Goal: Task Accomplishment & Management: Use online tool/utility

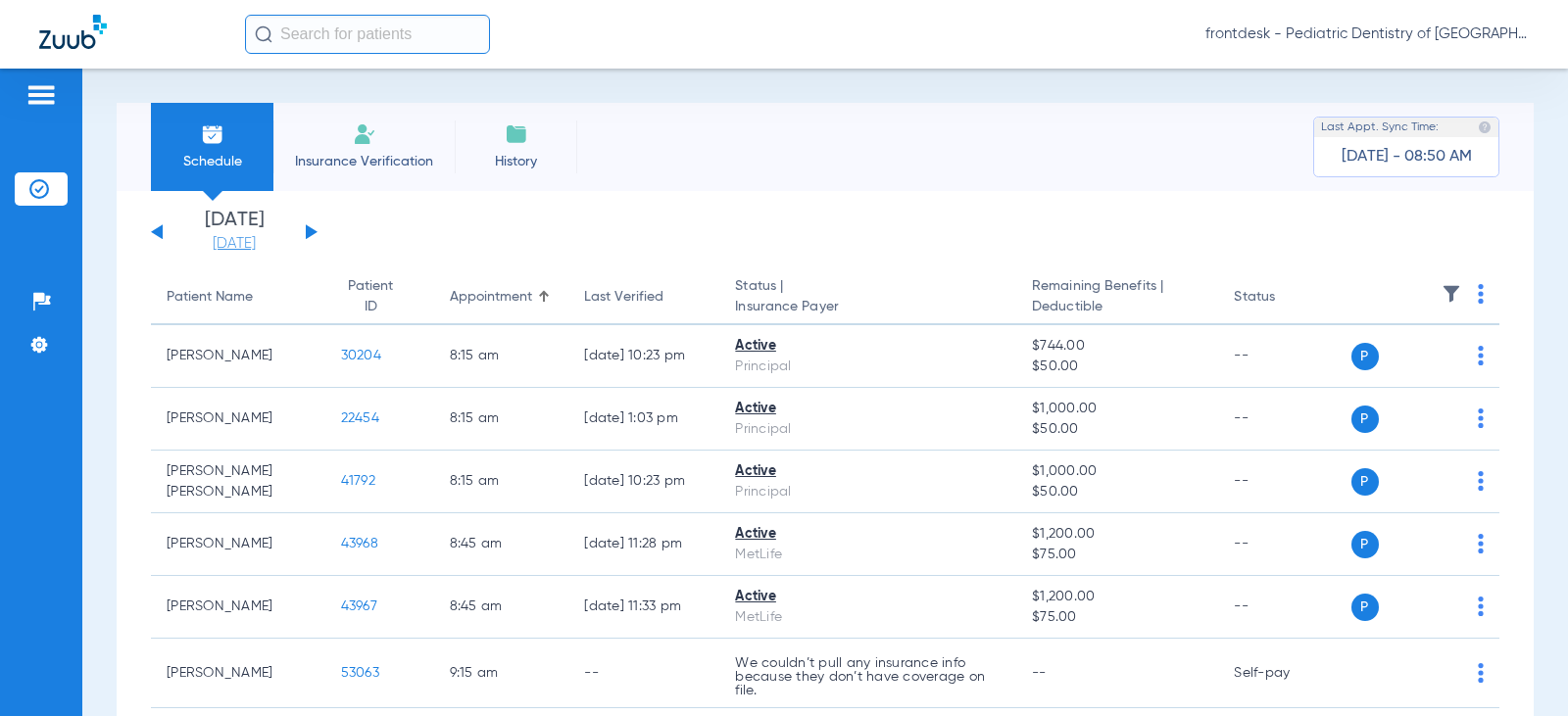
click at [235, 249] on link "[DATE]" at bounding box center [234, 244] width 118 height 20
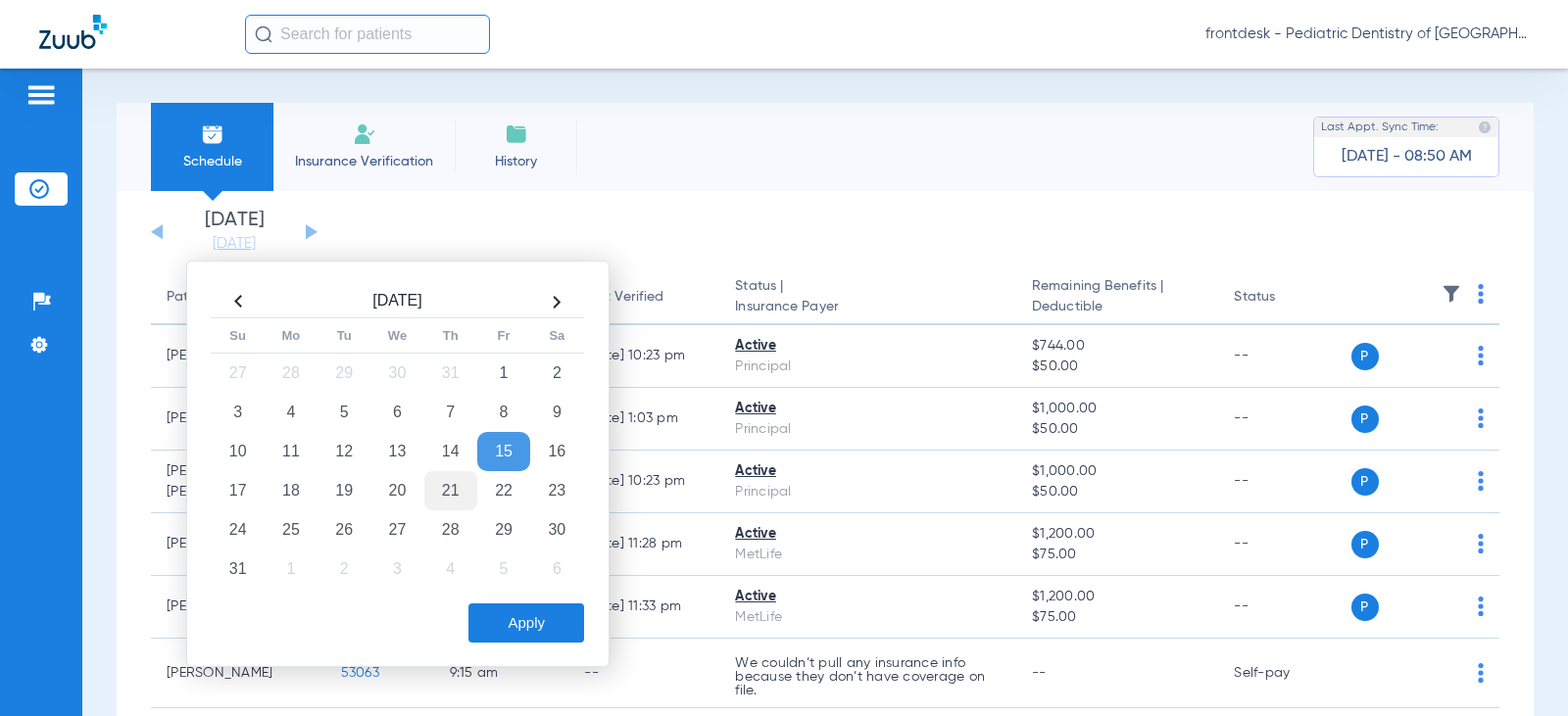
click at [437, 489] on td "21" at bounding box center [450, 491] width 53 height 40
click at [528, 619] on button "Apply" at bounding box center [526, 624] width 116 height 40
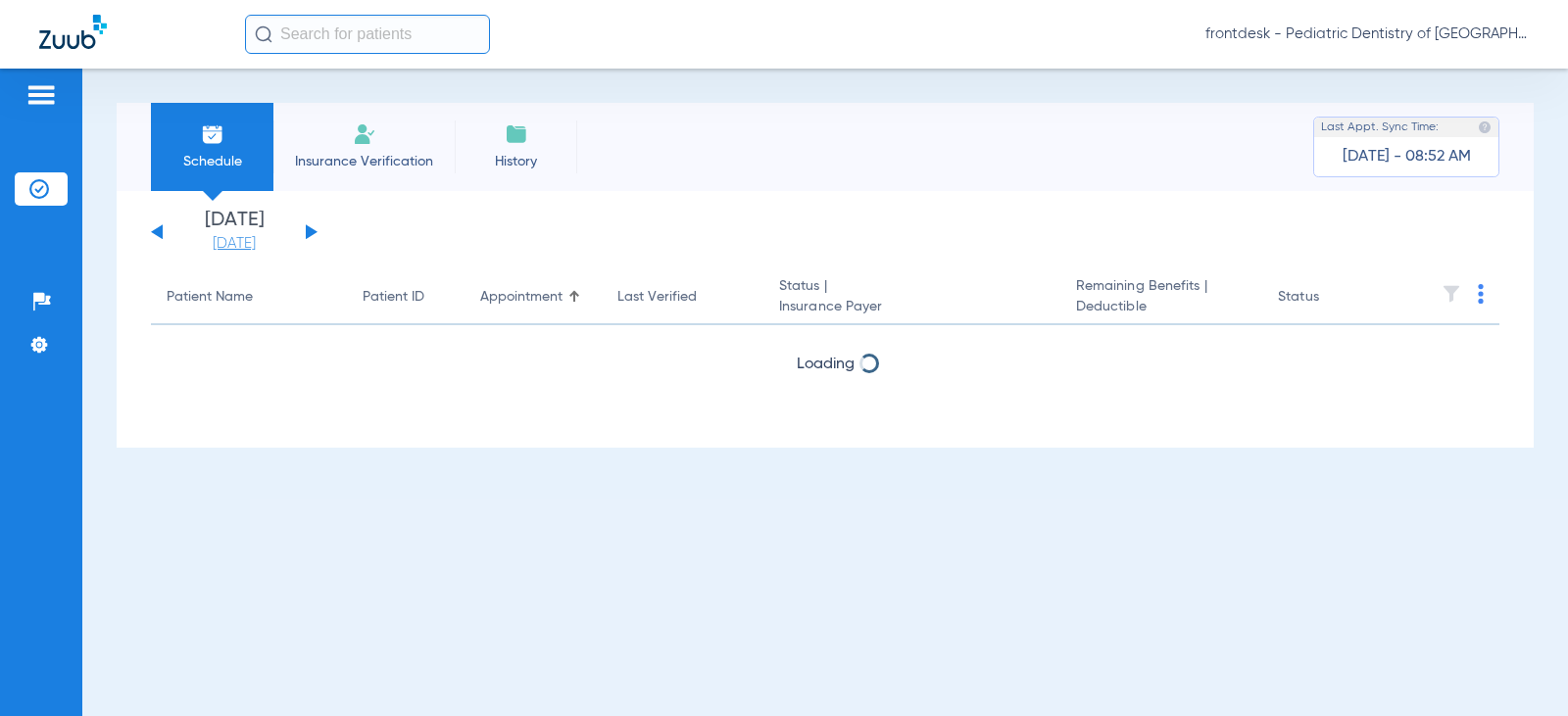
click at [251, 245] on link "[DATE]" at bounding box center [234, 244] width 118 height 20
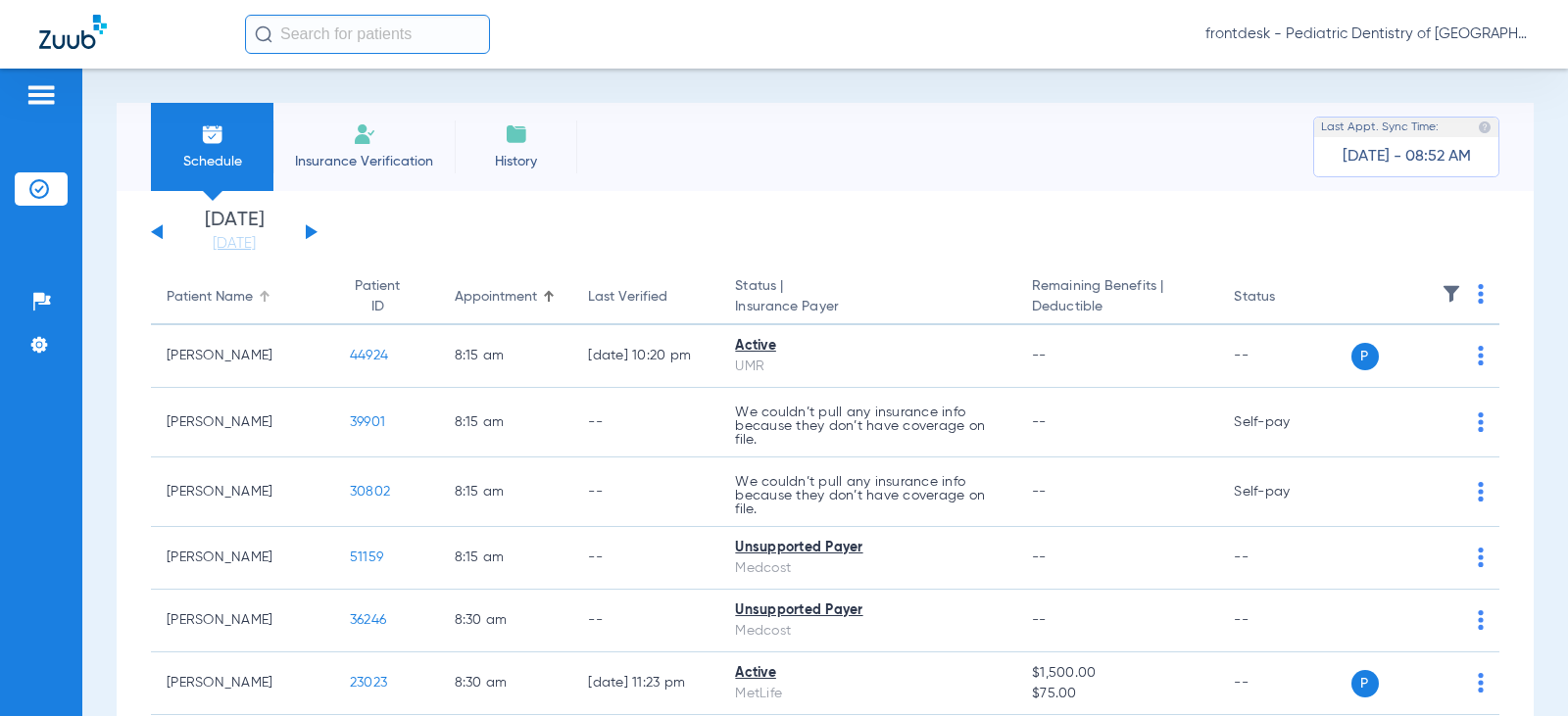
click at [211, 303] on div "Patient Name" at bounding box center [209, 297] width 86 height 21
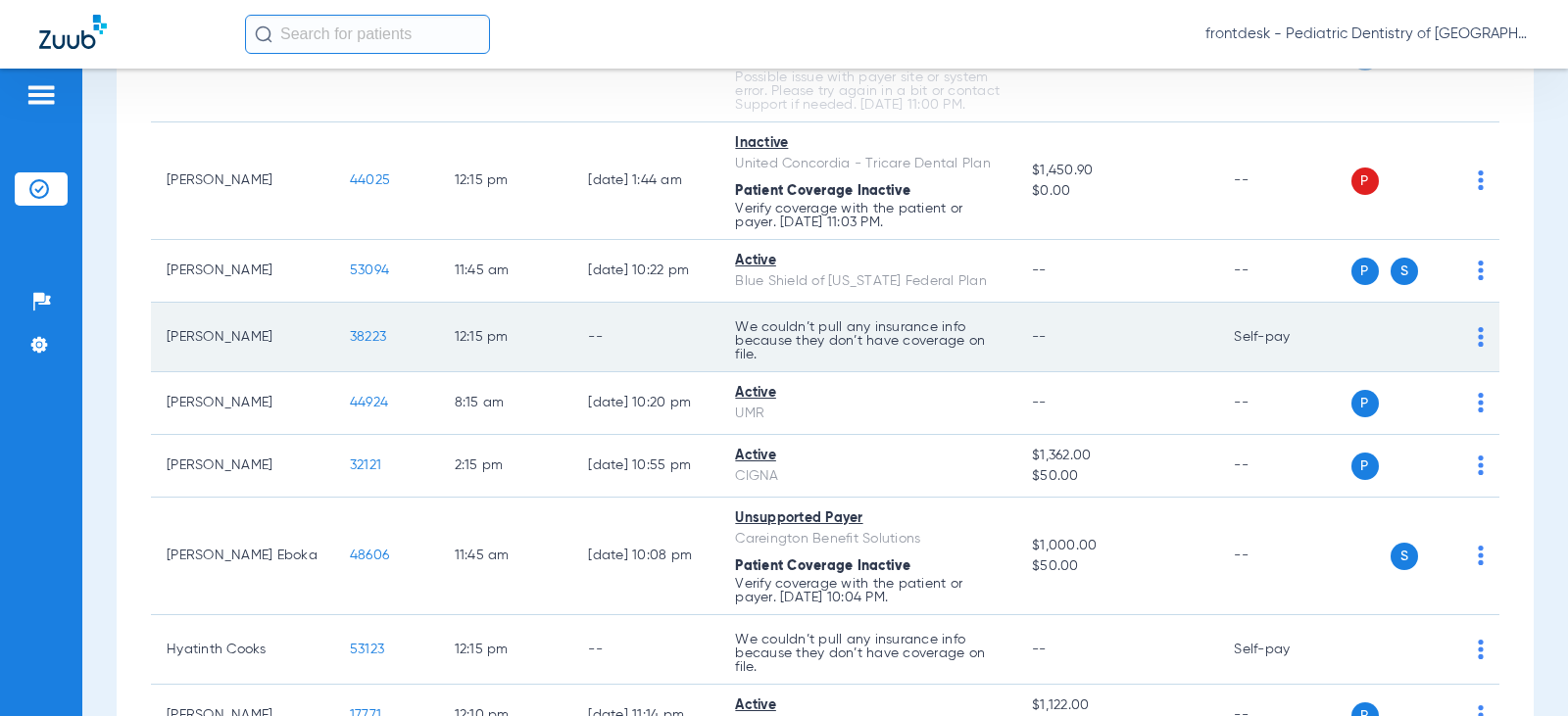
scroll to position [1271, 0]
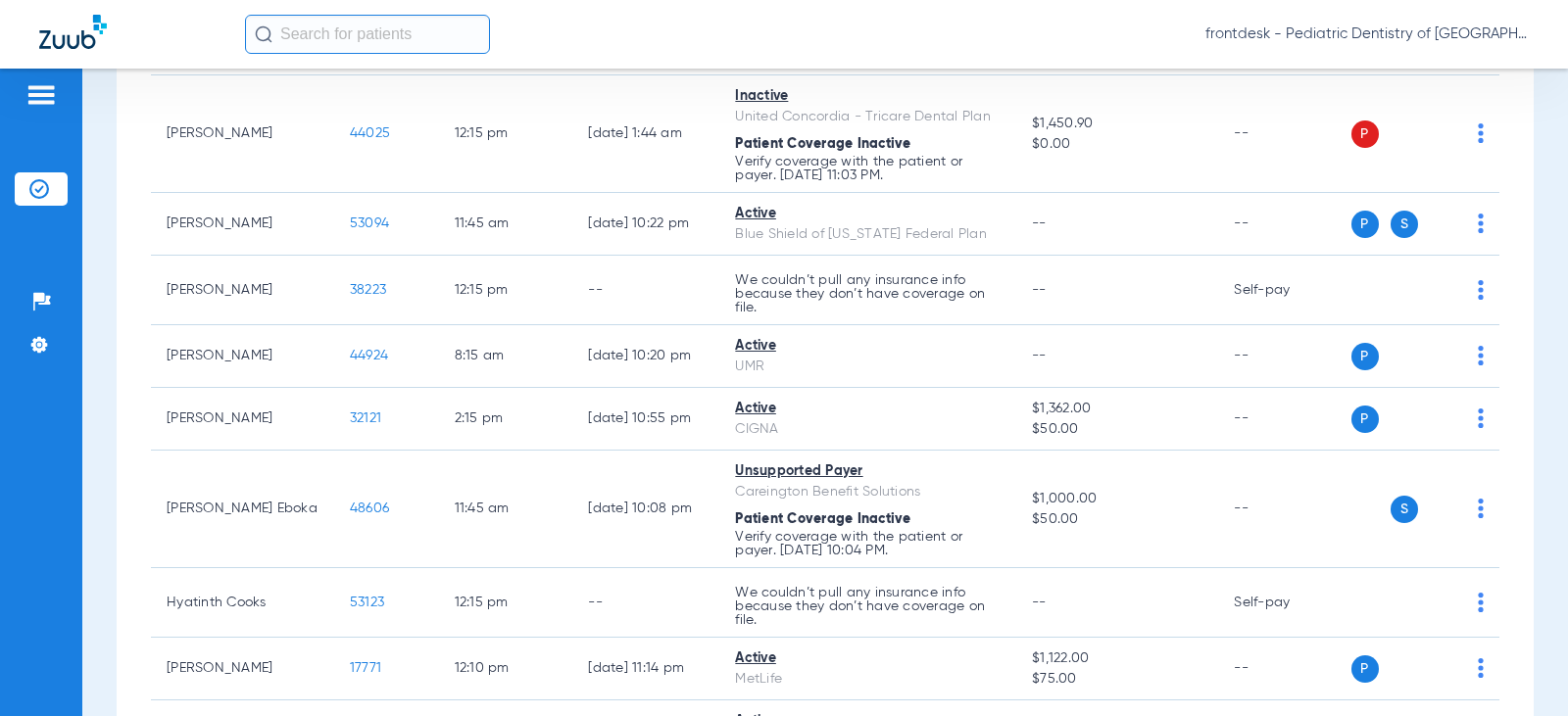
click at [99, 237] on div "Schedule Insurance Verification History Last Appt. Sync Time: [DATE] - 08:55 AM…" at bounding box center [825, 392] width 1486 height 648
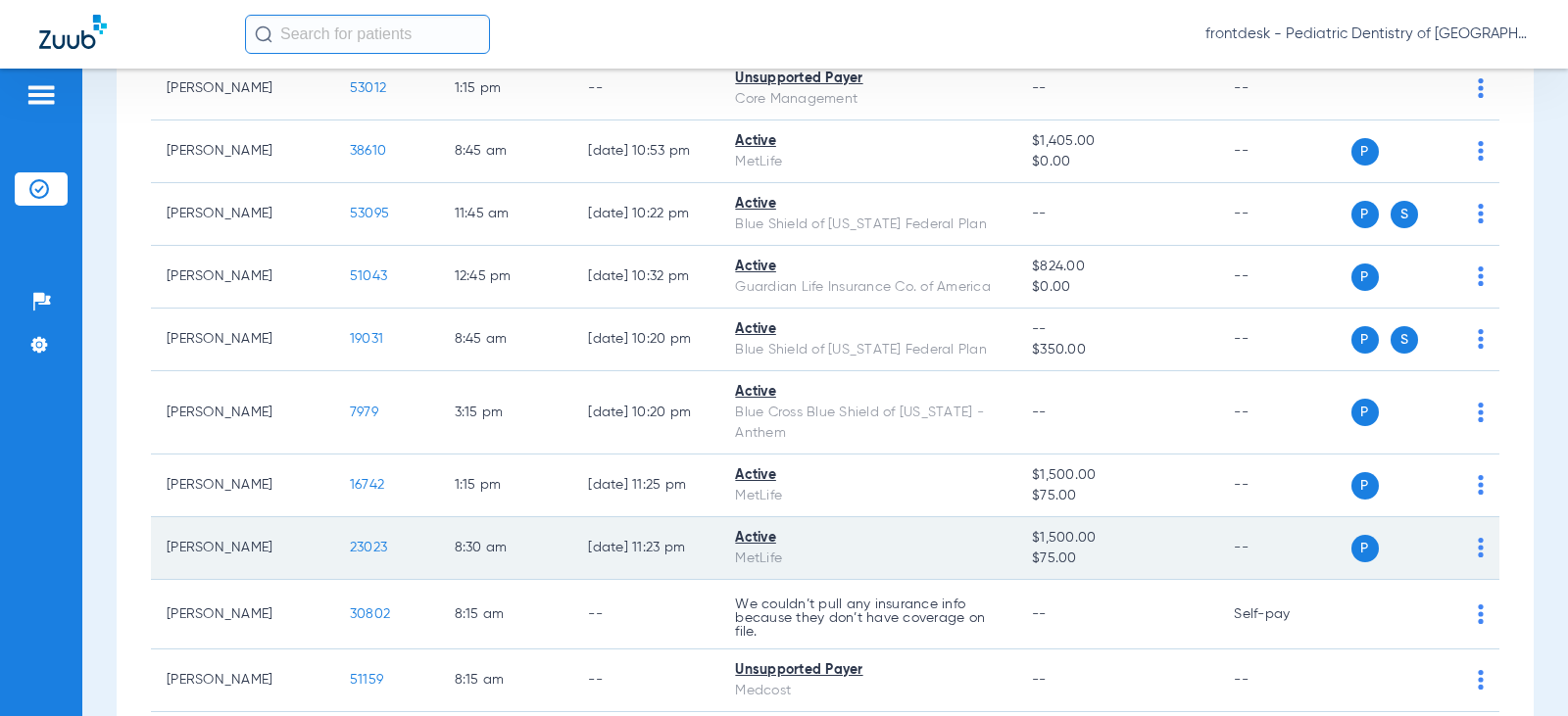
scroll to position [3036, 0]
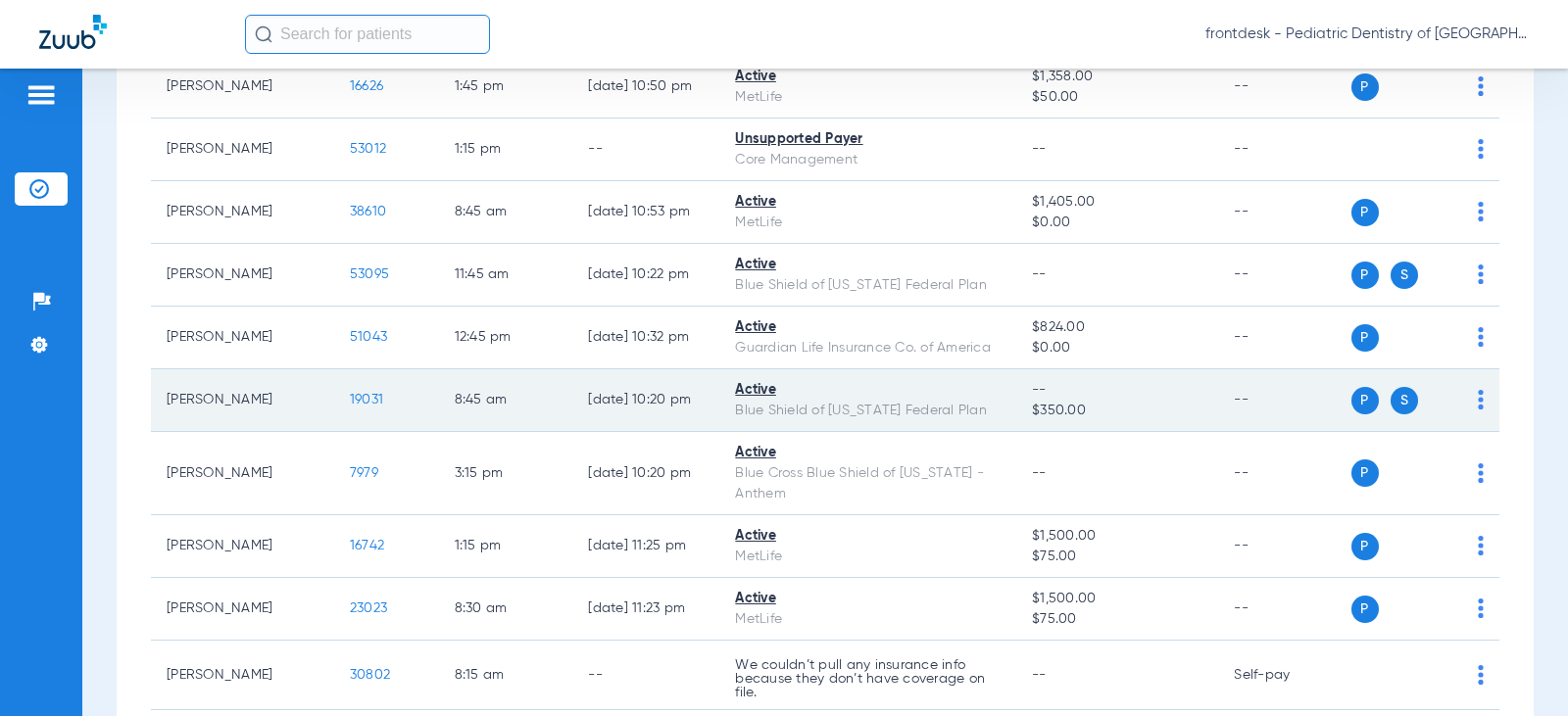
click at [1397, 415] on span "S" at bounding box center [1404, 401] width 28 height 28
click at [1396, 415] on span "S" at bounding box center [1404, 401] width 28 height 28
click at [1390, 412] on span "S" at bounding box center [1404, 401] width 28 height 28
click at [350, 407] on span "19031" at bounding box center [367, 400] width 34 height 14
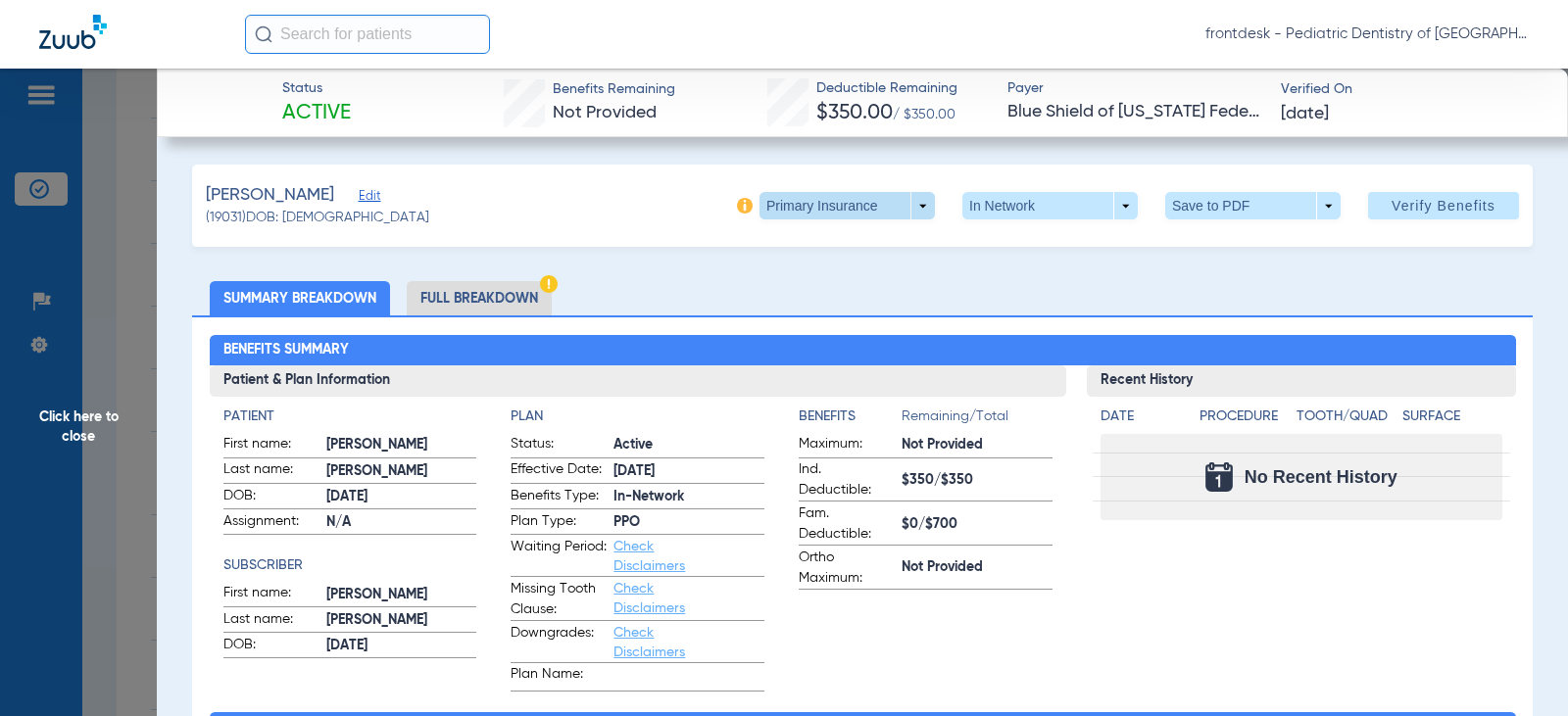
click at [892, 212] on span at bounding box center [847, 206] width 176 height 28
click at [851, 281] on span "Secondary Insurance" at bounding box center [826, 285] width 129 height 14
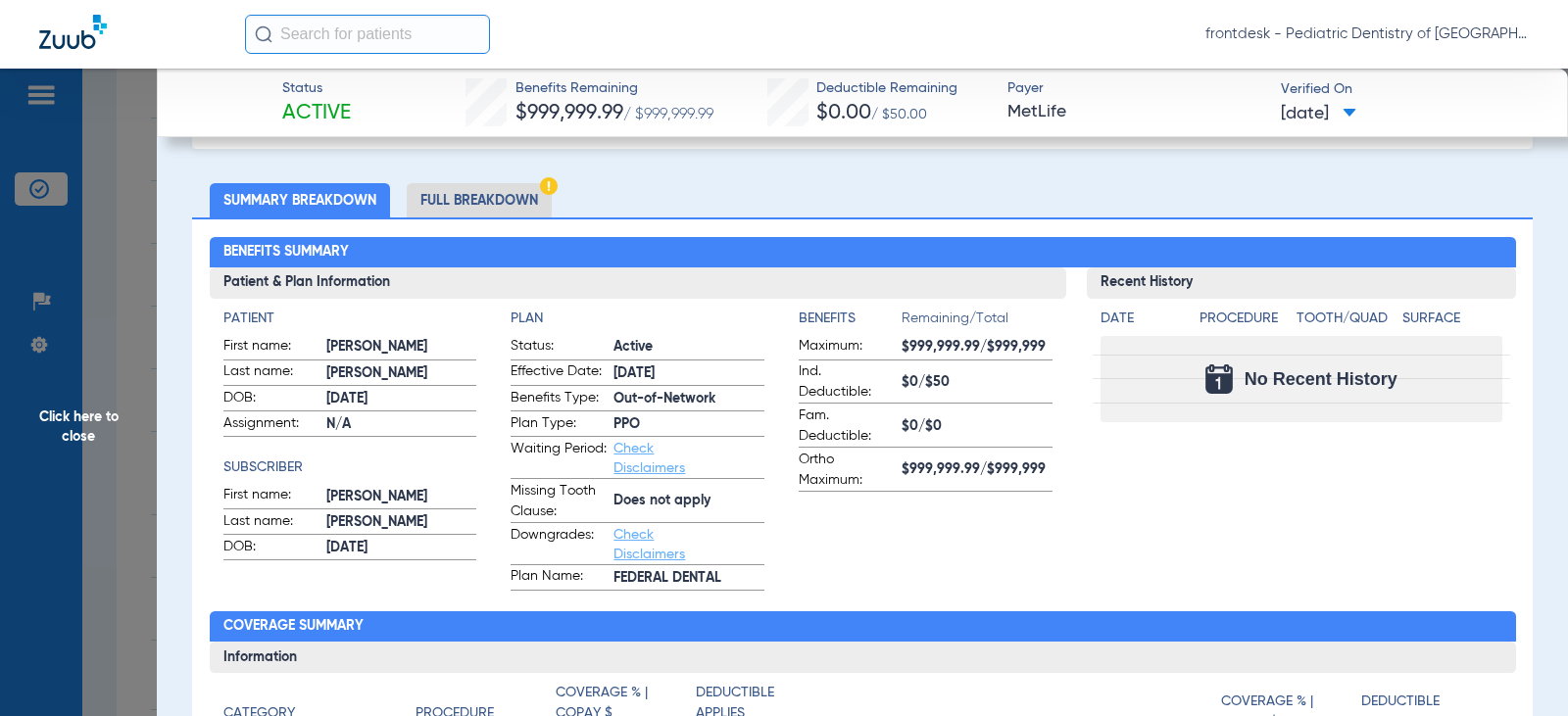
scroll to position [0, 0]
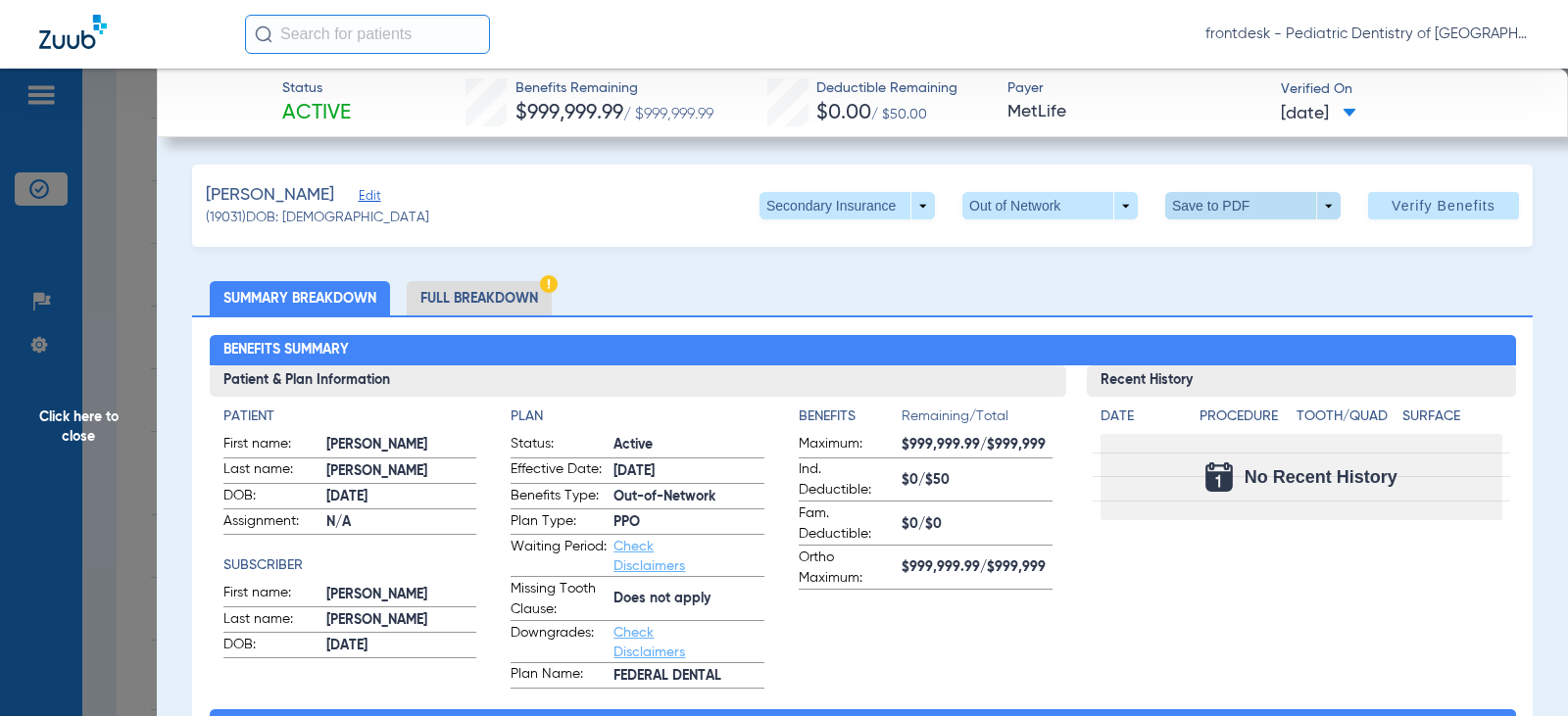
click at [1230, 208] on span at bounding box center [1253, 205] width 47 height 47
click at [1250, 253] on button "insert_drive_file Save to PDF" at bounding box center [1225, 245] width 148 height 40
click at [127, 187] on span "Click here to close" at bounding box center [78, 426] width 157 height 716
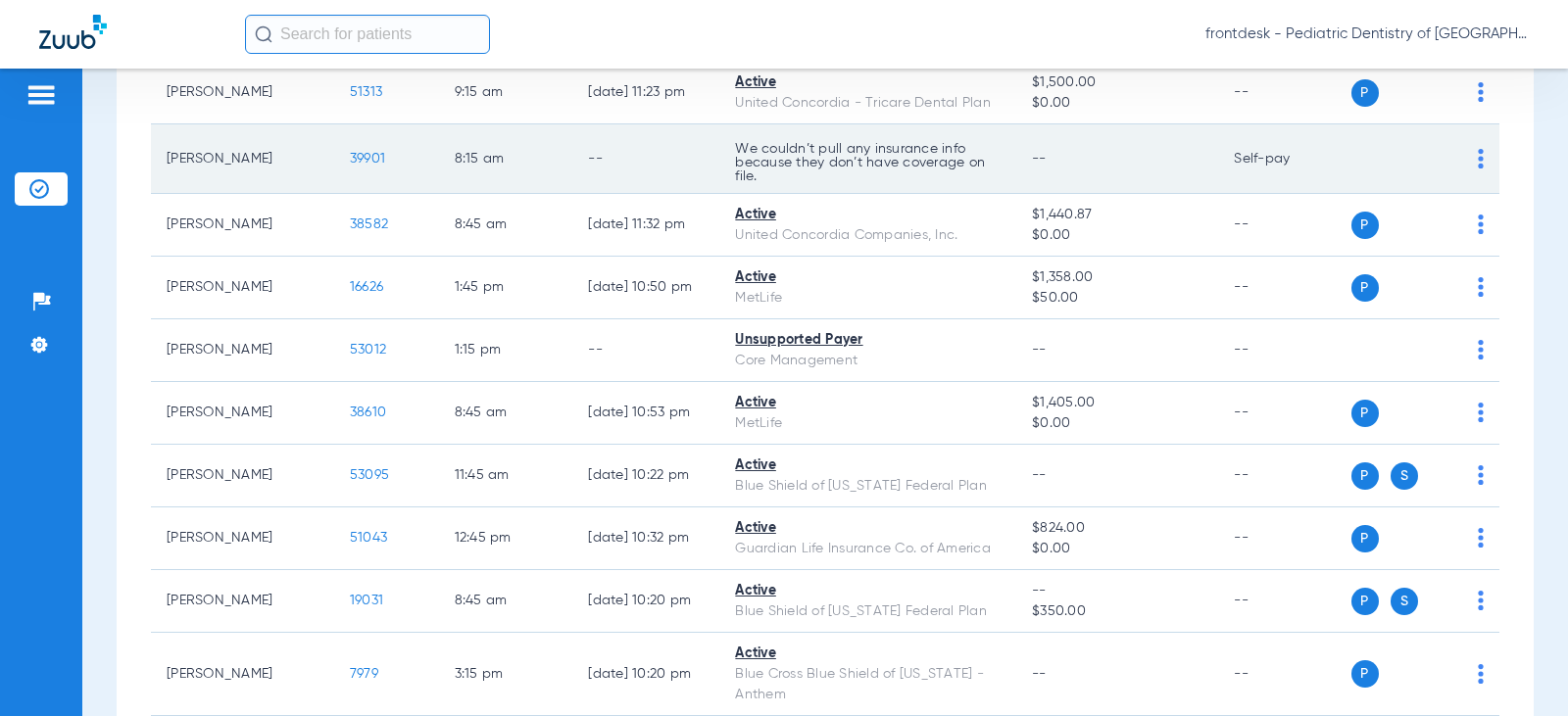
scroll to position [2839, 0]
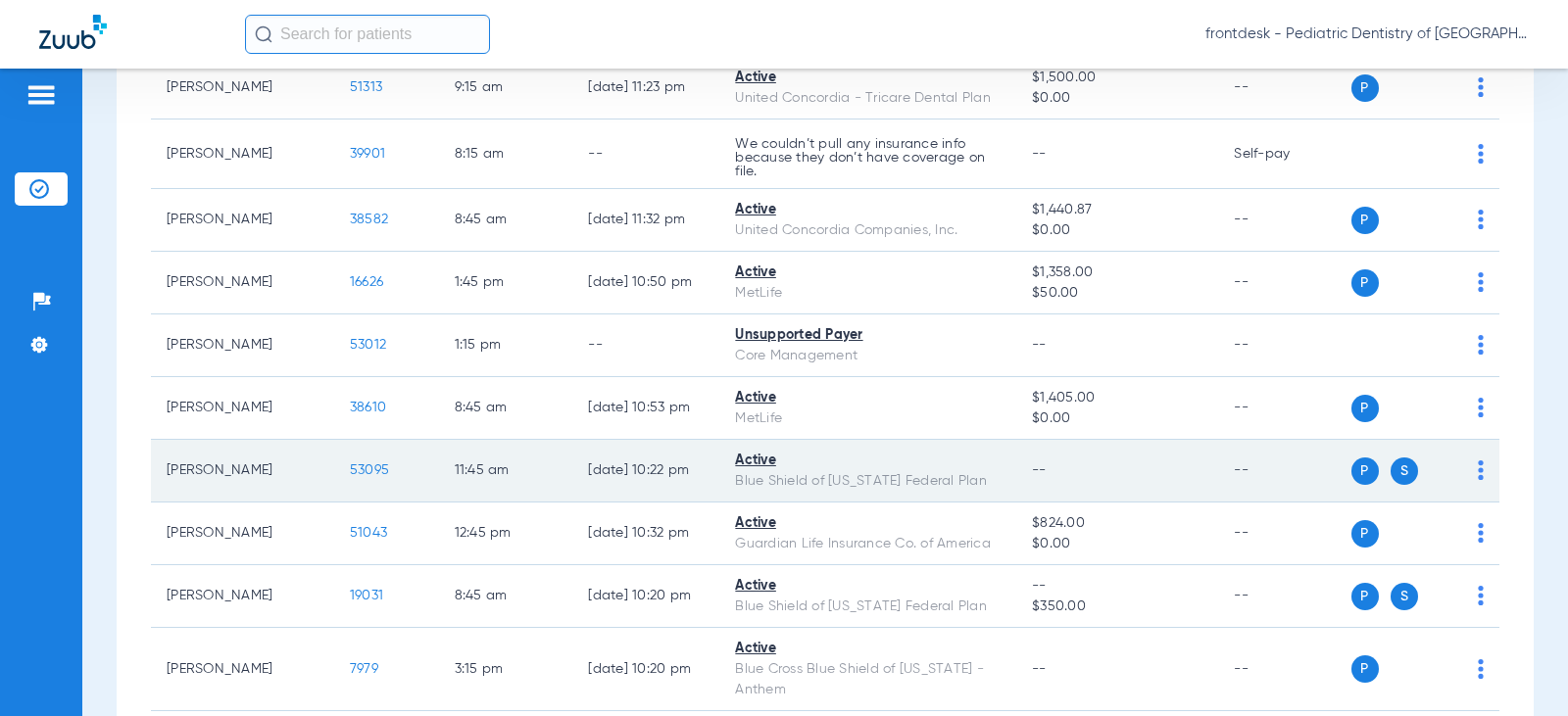
click at [1478, 480] on img at bounding box center [1481, 470] width 6 height 20
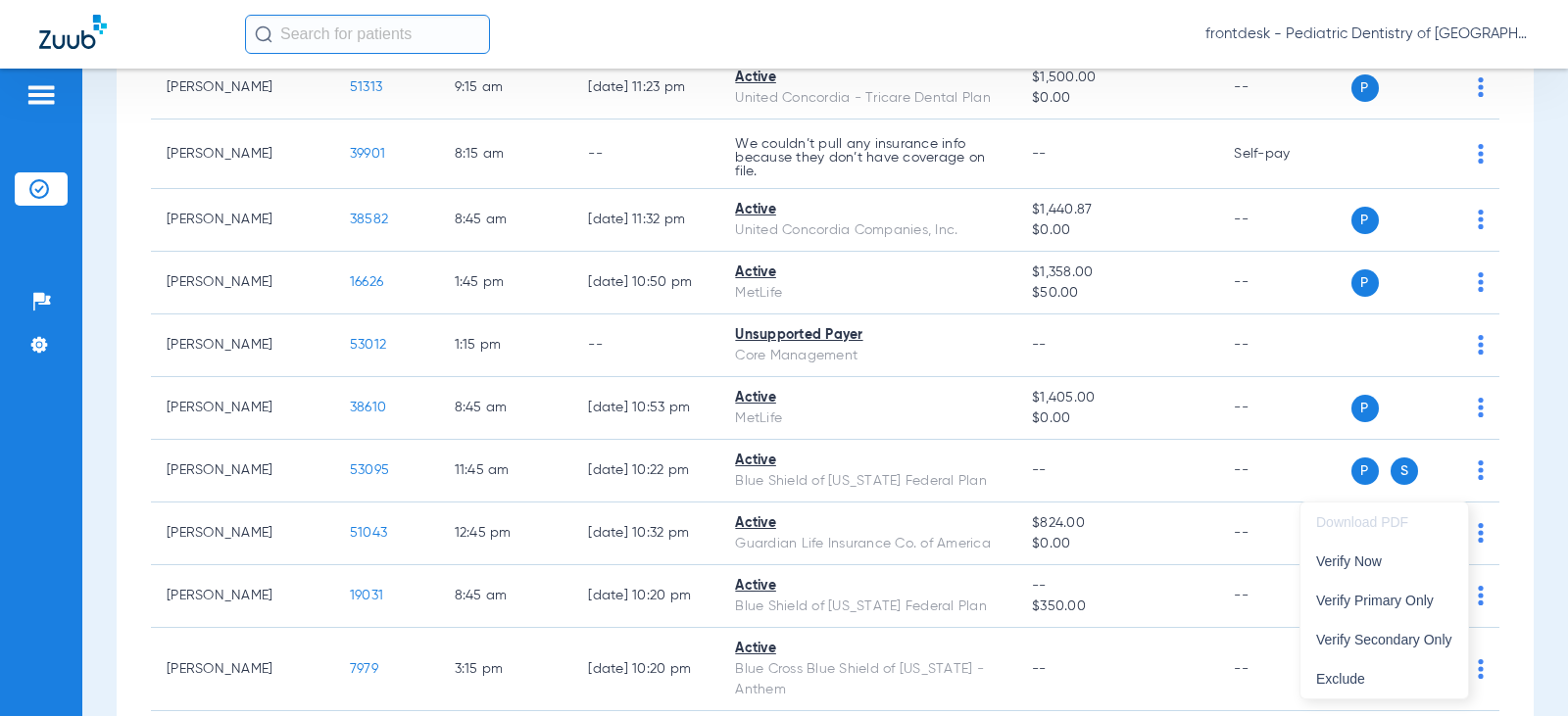
click at [344, 481] on div at bounding box center [784, 358] width 1568 height 716
click at [350, 477] on span "53095" at bounding box center [370, 470] width 40 height 14
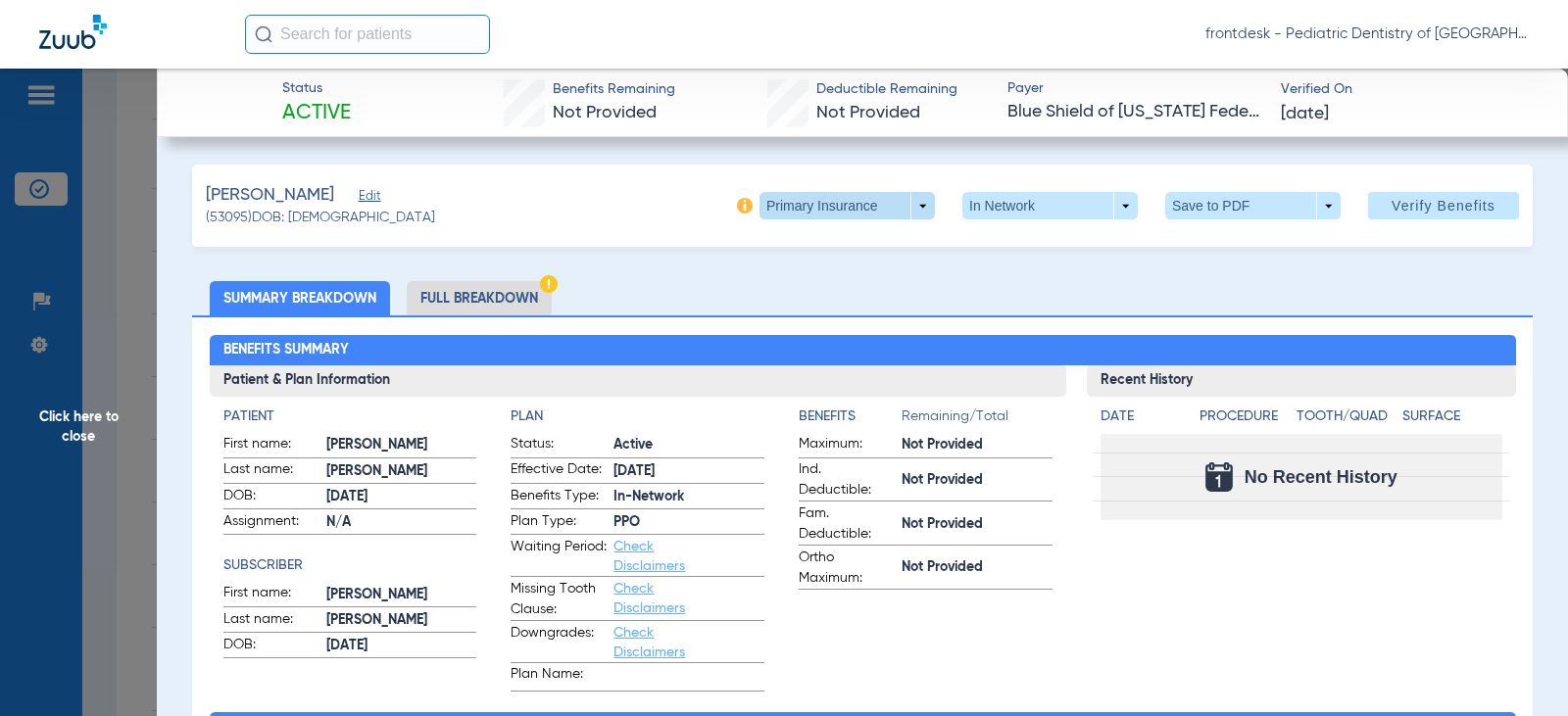
click at [904, 208] on span at bounding box center [847, 206] width 176 height 28
click at [834, 286] on span "Secondary Insurance" at bounding box center [826, 285] width 129 height 14
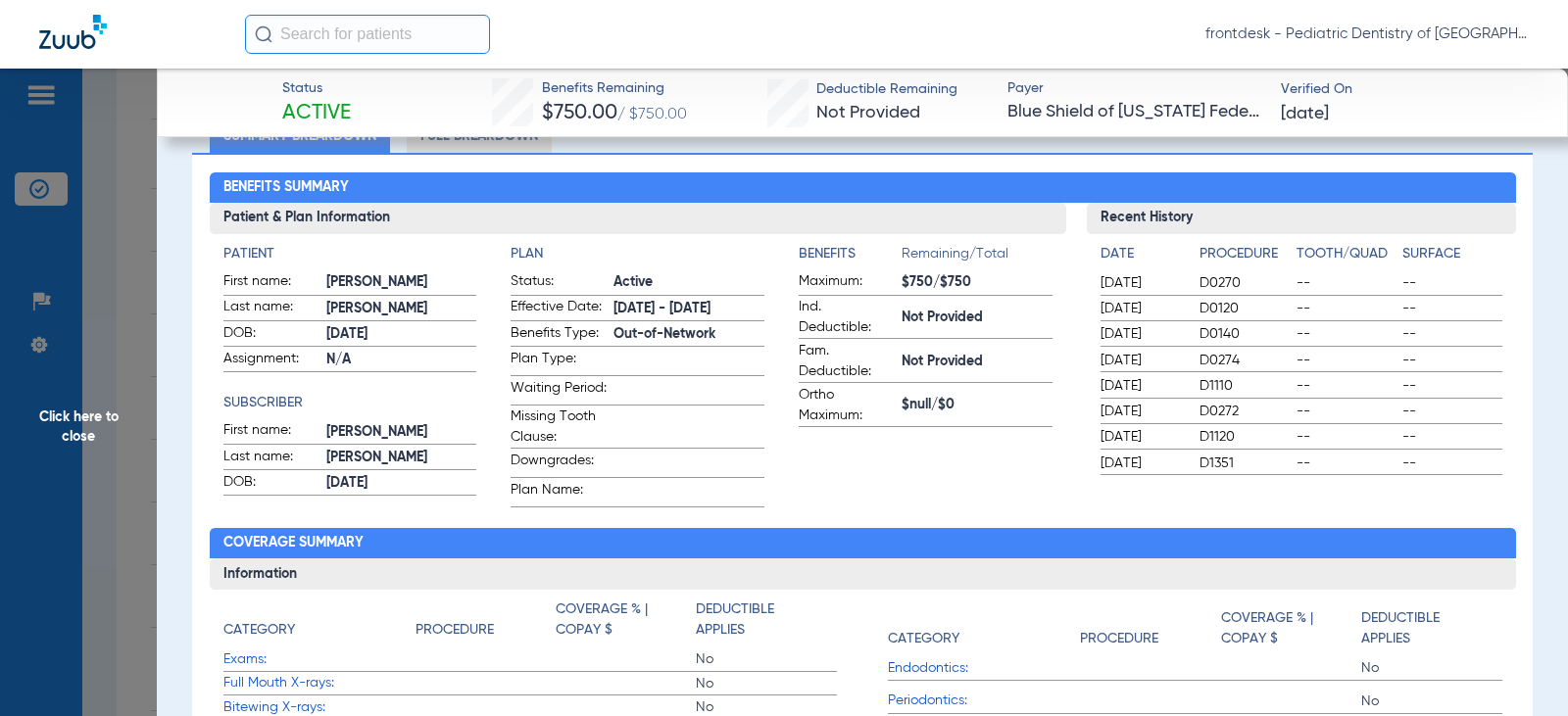
scroll to position [64, 0]
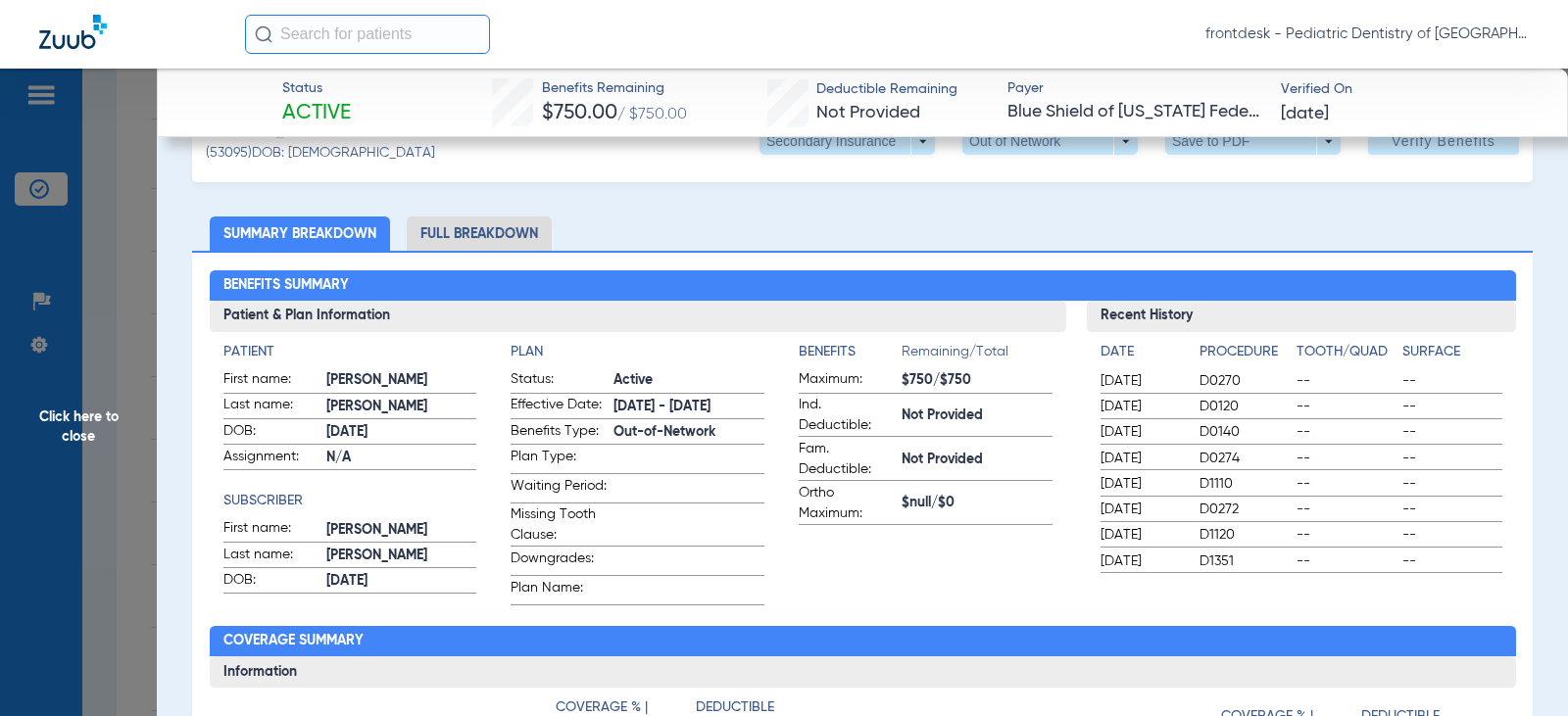
click at [454, 227] on li "Full Breakdown" at bounding box center [479, 233] width 145 height 35
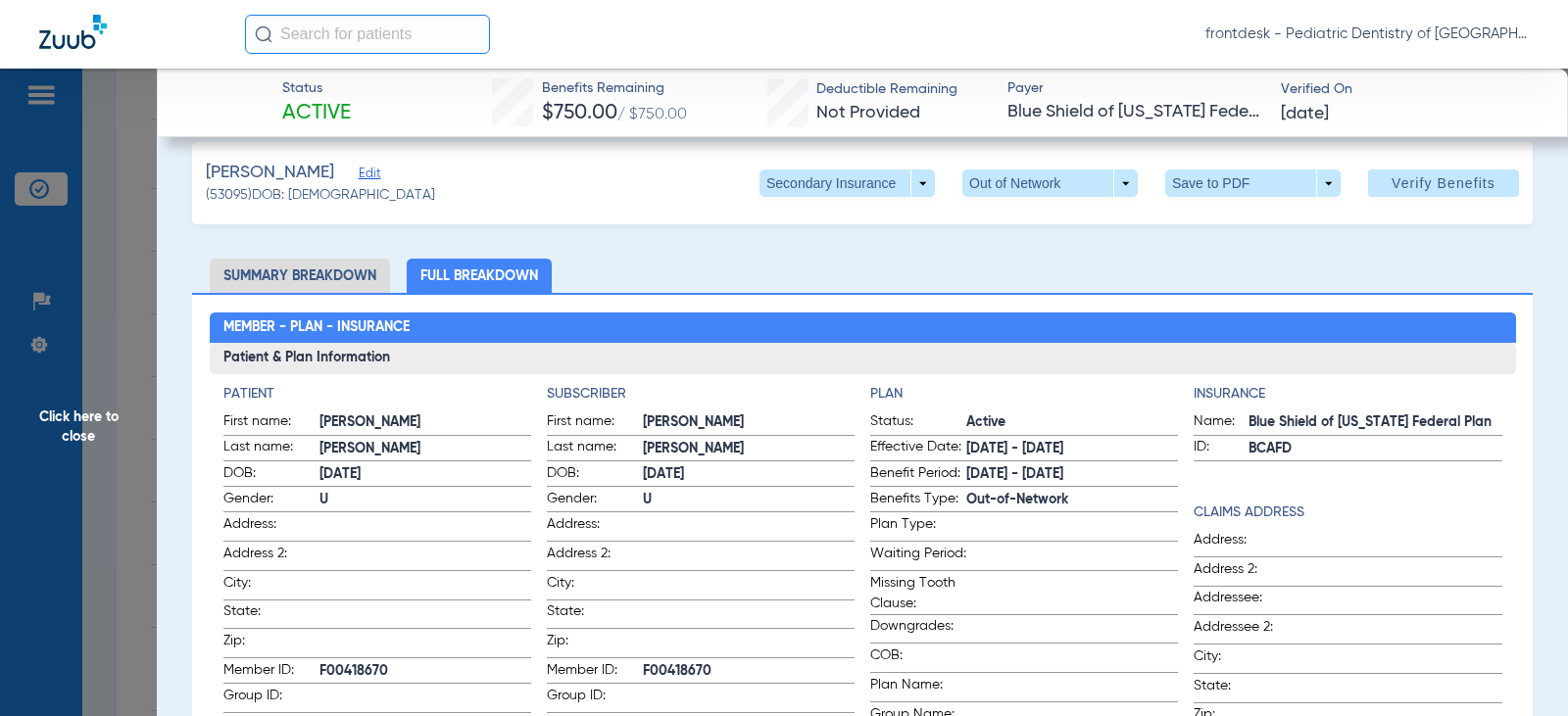
scroll to position [0, 0]
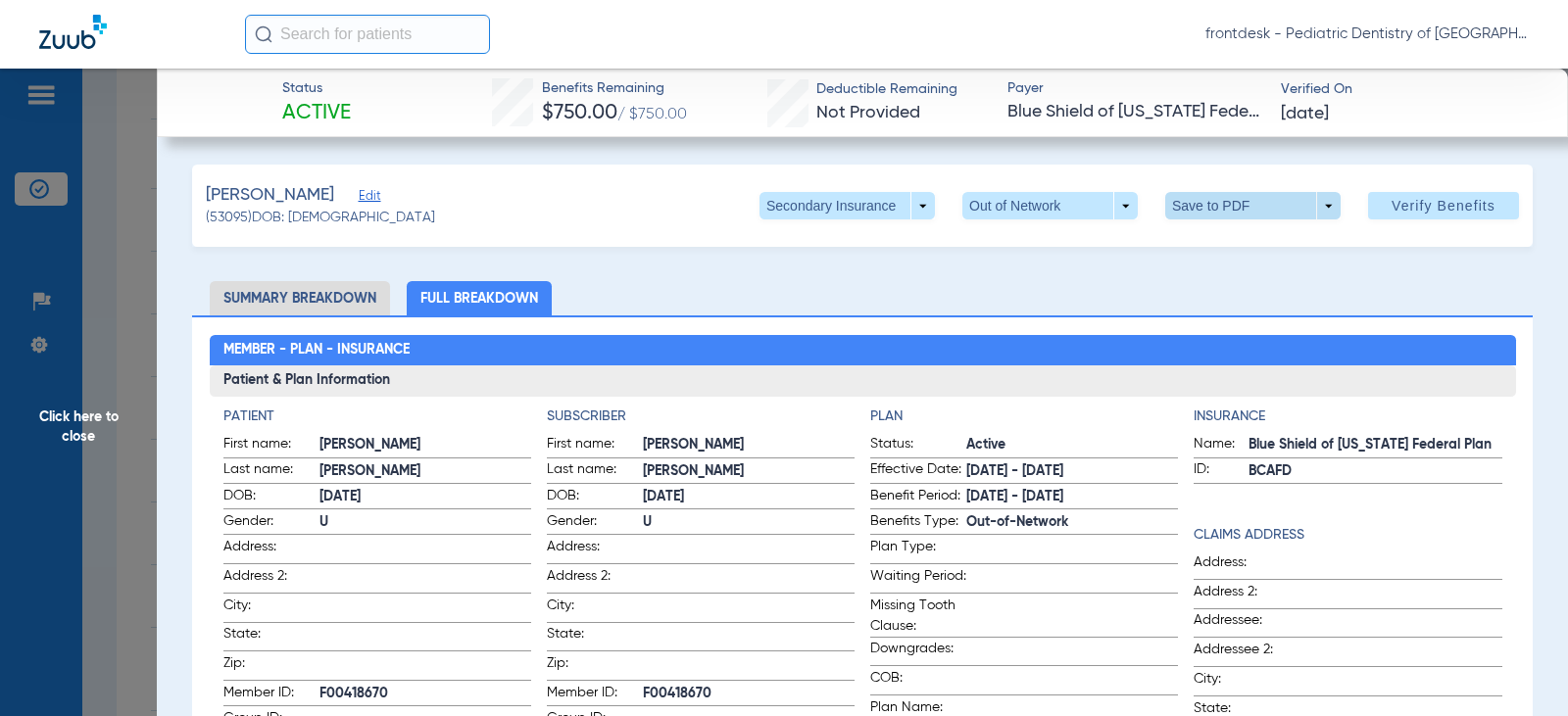
click at [1230, 202] on span at bounding box center [1253, 205] width 47 height 47
click at [1325, 204] on div at bounding box center [784, 358] width 1568 height 716
click at [1313, 204] on span at bounding box center [1253, 206] width 176 height 28
click at [1245, 242] on span "Save to PDF" at bounding box center [1245, 245] width 77 height 14
click at [122, 296] on span "Click here to close" at bounding box center [78, 426] width 157 height 716
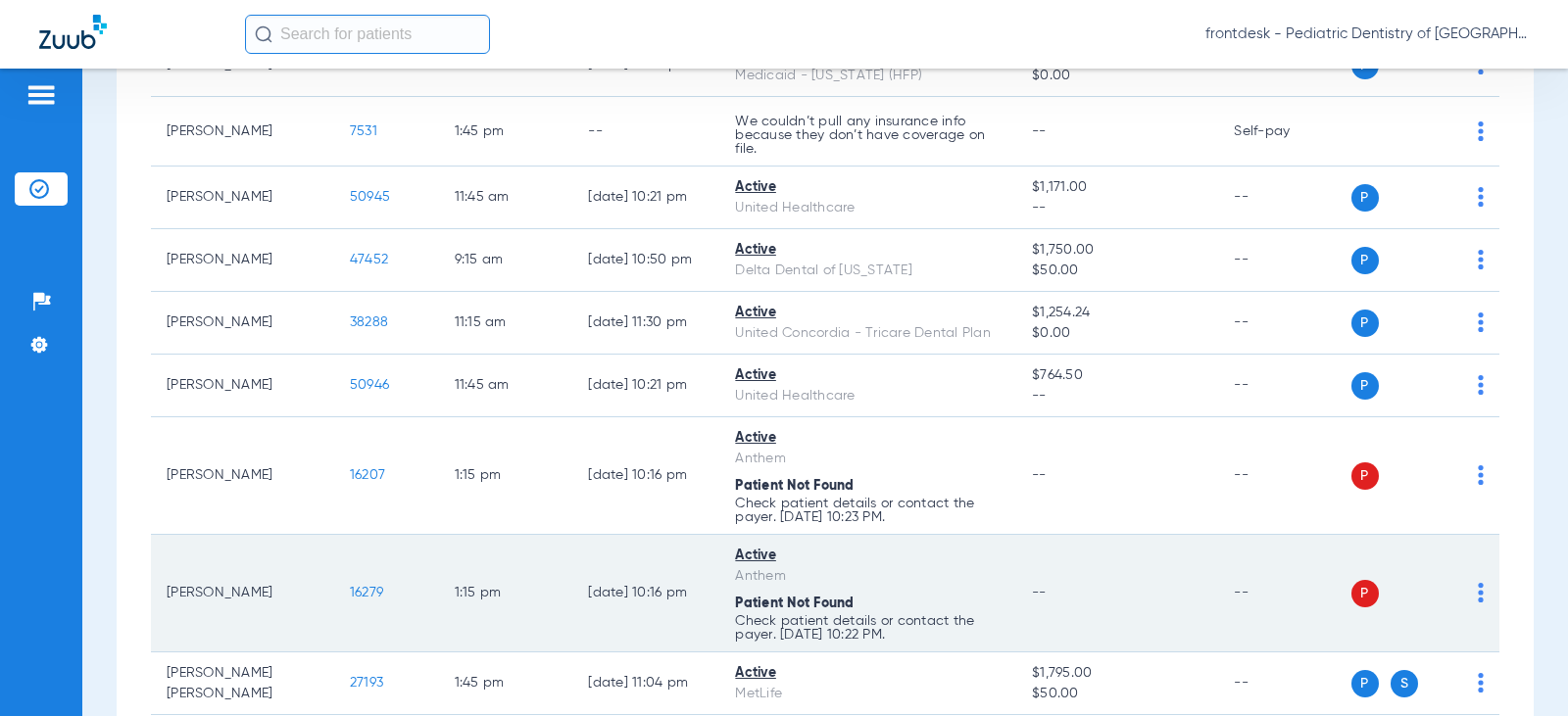
scroll to position [1859, 0]
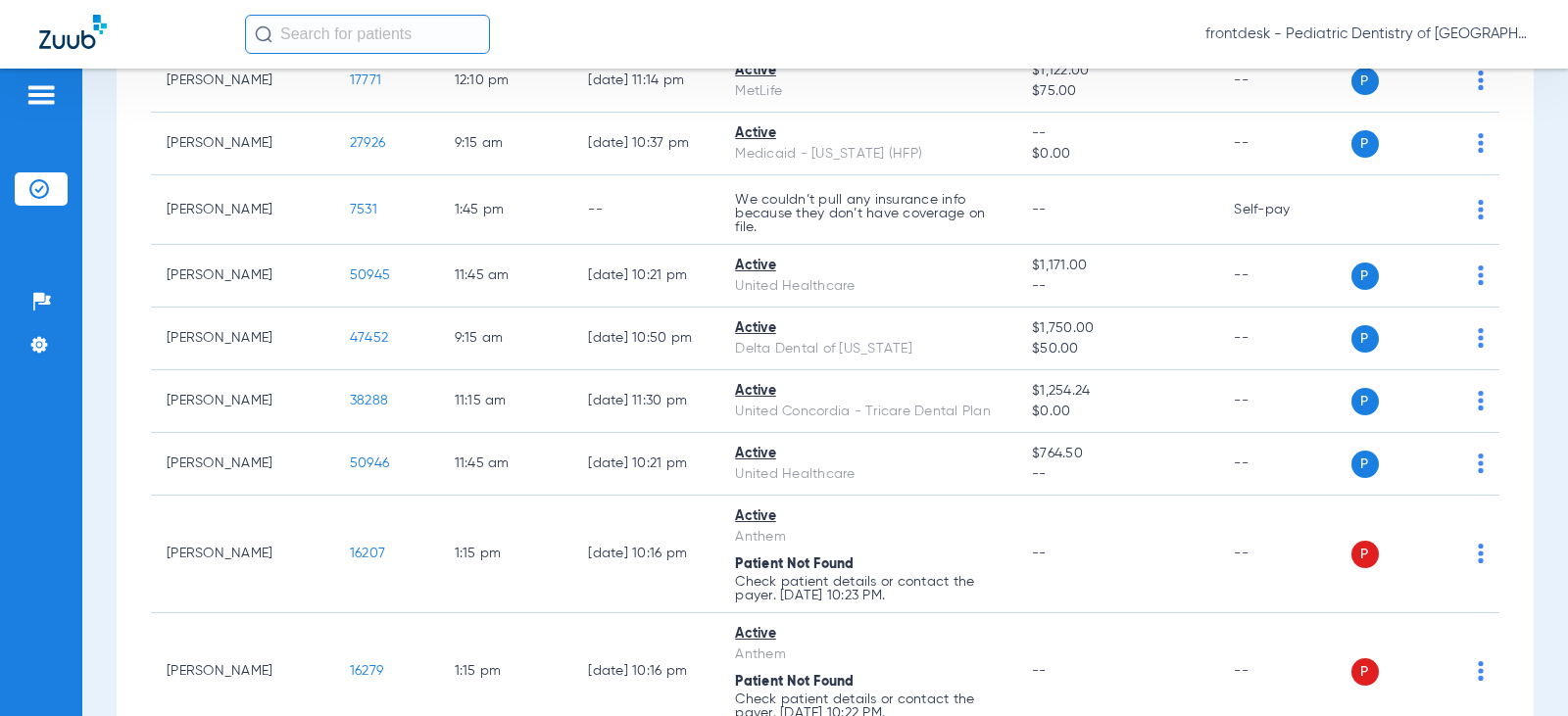
click at [1517, 218] on div "[DATE] [DATE] [DATE] [DATE] [DATE] [DATE] [DATE] [DATE] [DATE] [DATE] [DATE] [D…" at bounding box center [825, 185] width 1417 height 3709
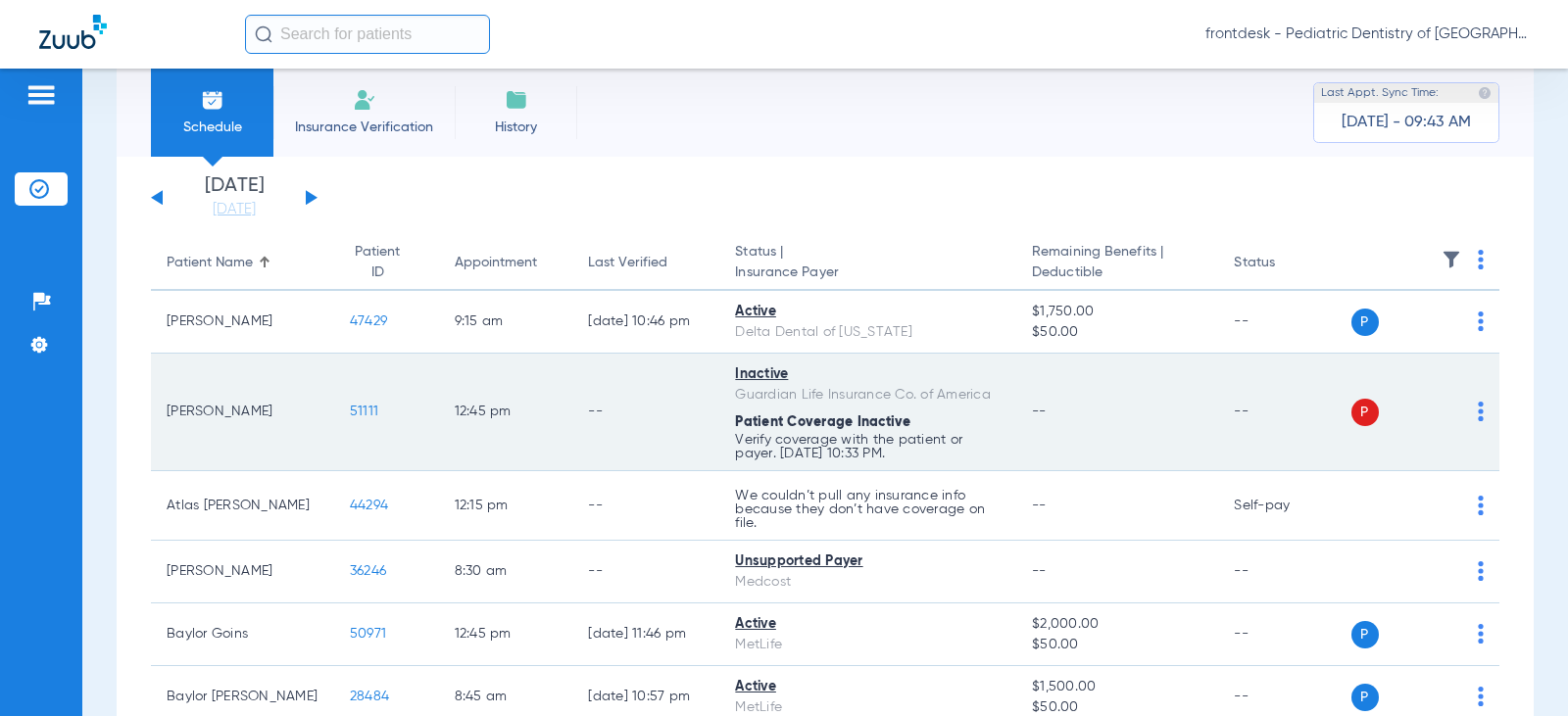
scroll to position [0, 0]
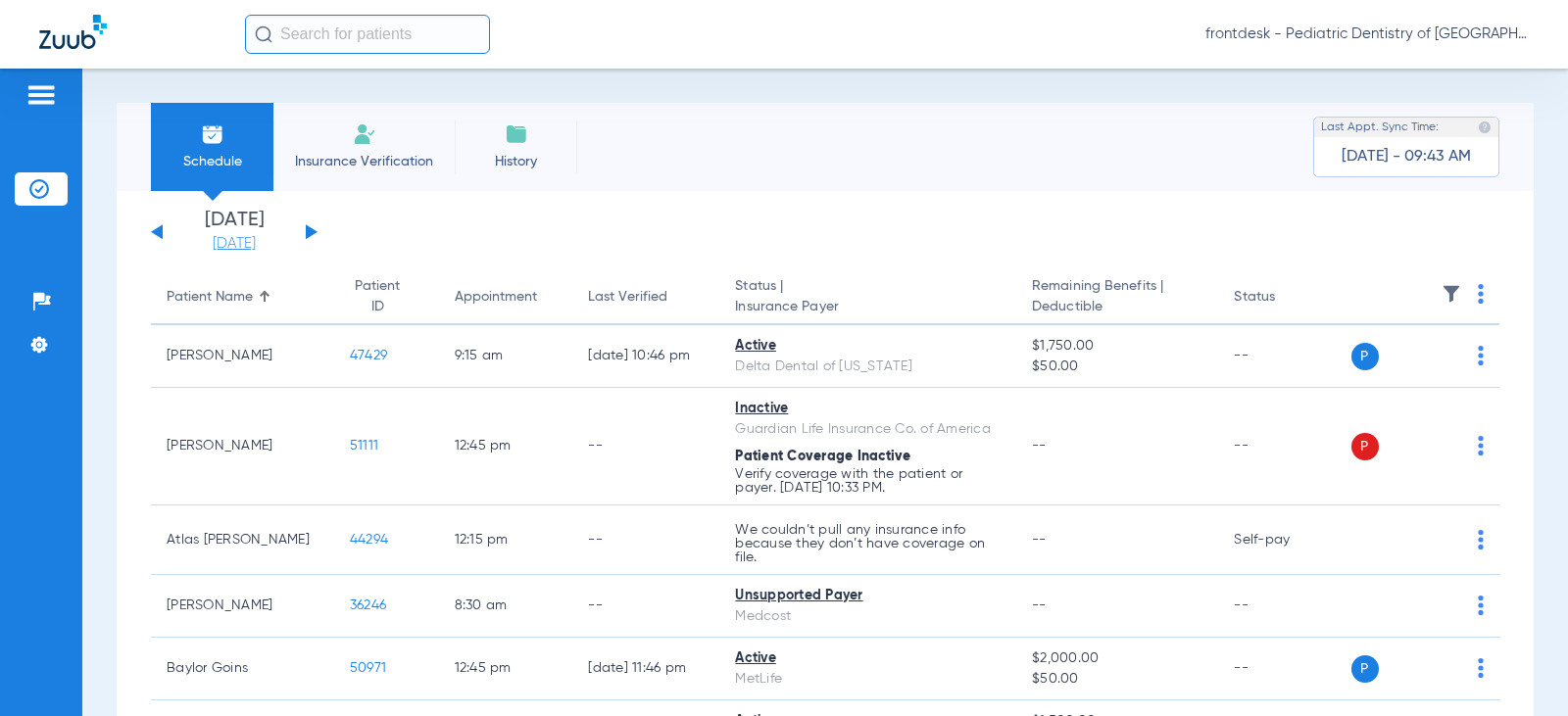
click at [244, 248] on link "[DATE]" at bounding box center [234, 244] width 118 height 20
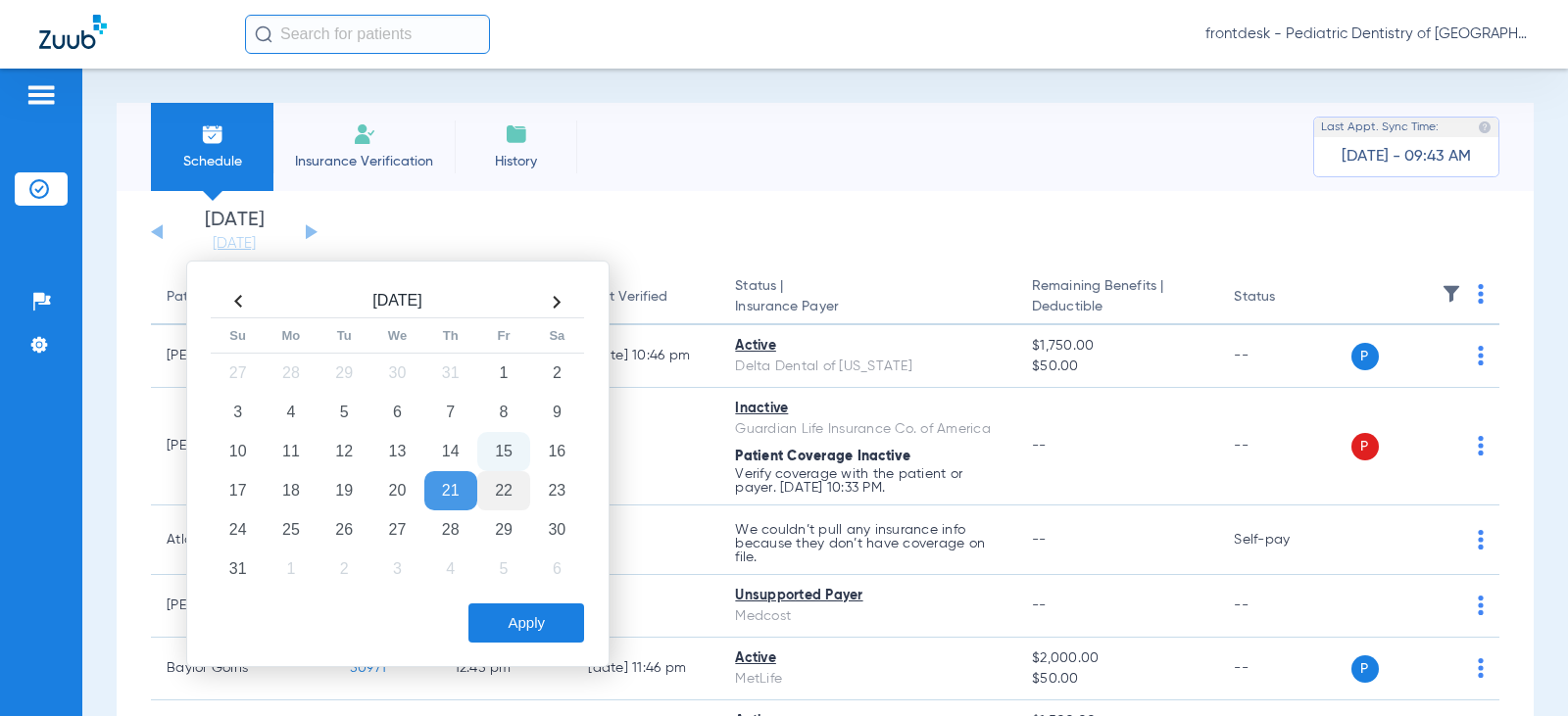
click at [499, 484] on td "22" at bounding box center [503, 491] width 53 height 40
click at [545, 618] on button "Apply" at bounding box center [526, 624] width 116 height 40
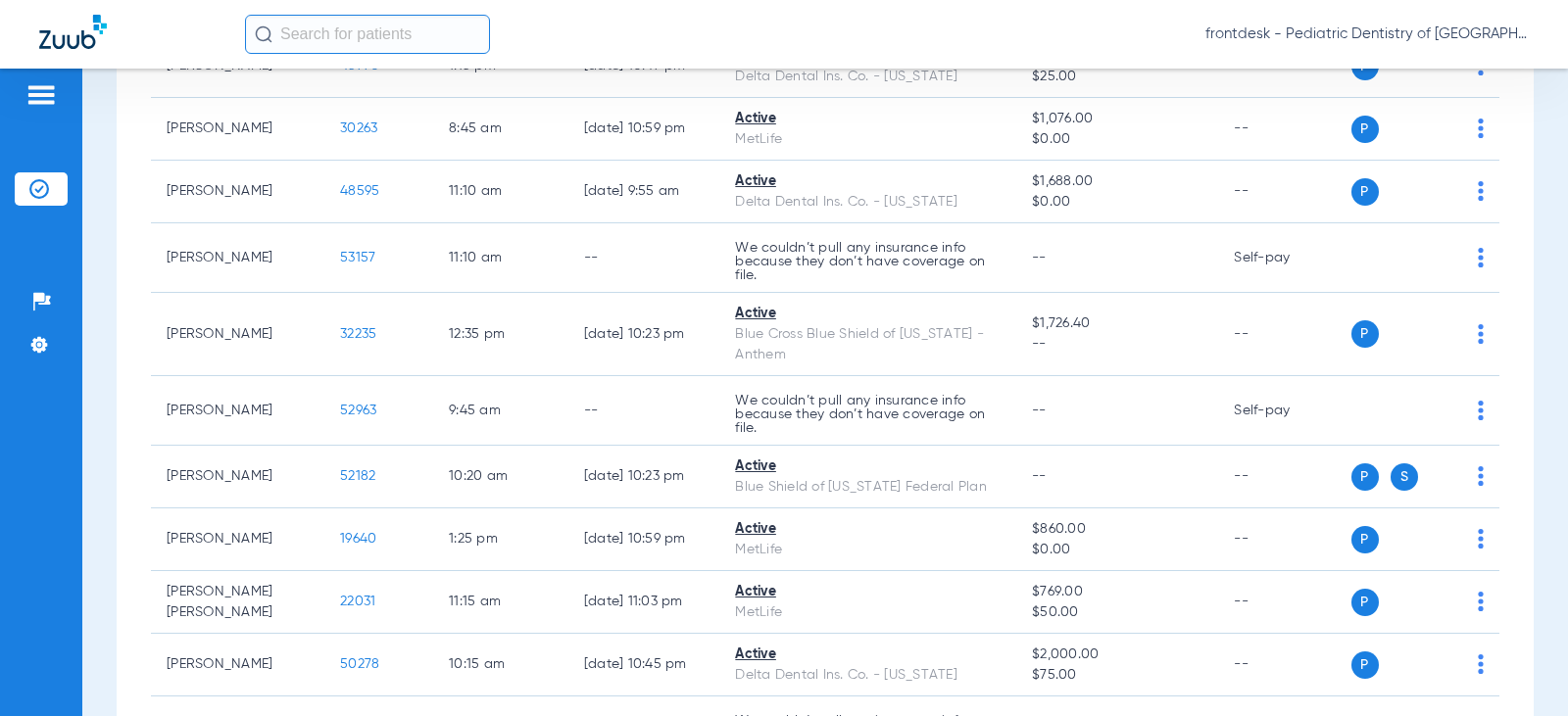
scroll to position [2253, 0]
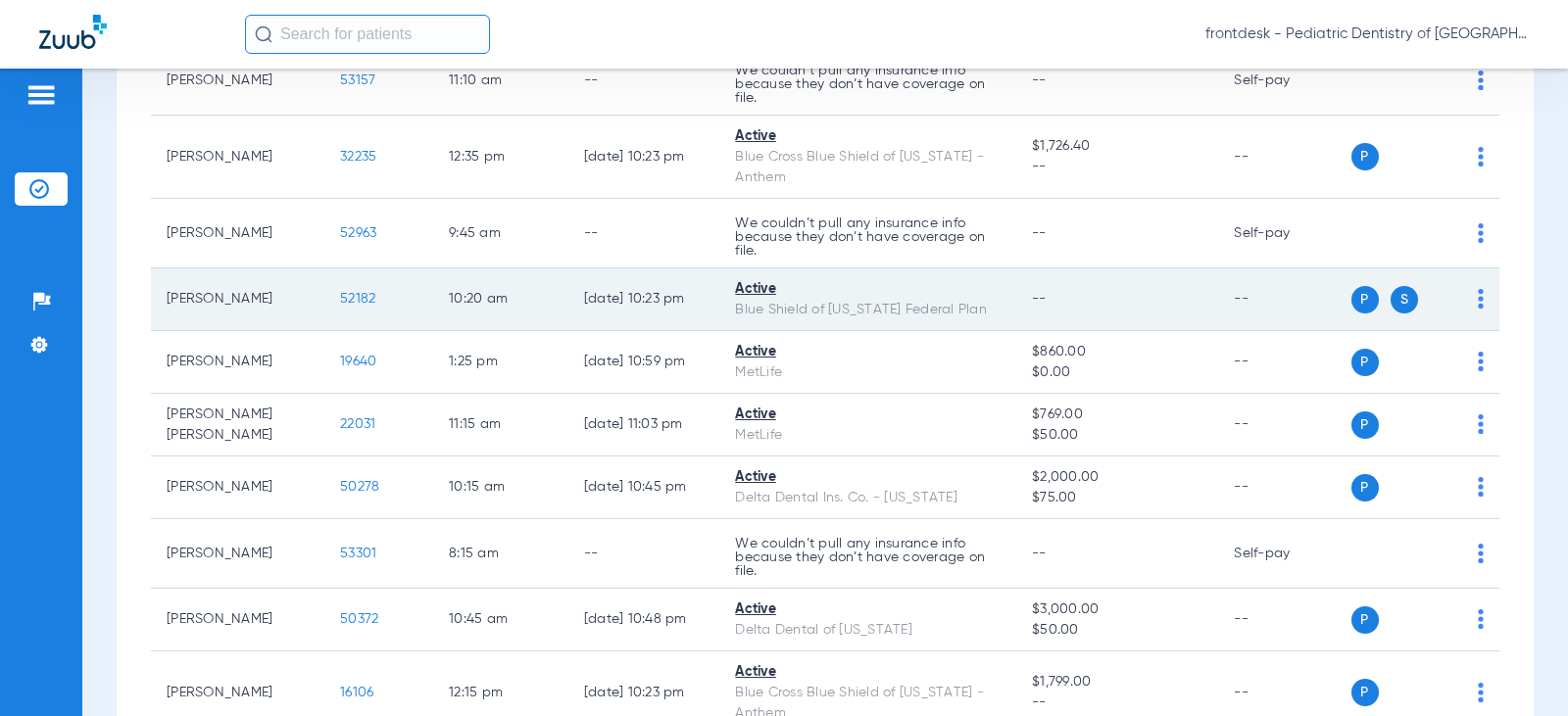
click at [1478, 308] on img at bounding box center [1481, 298] width 6 height 20
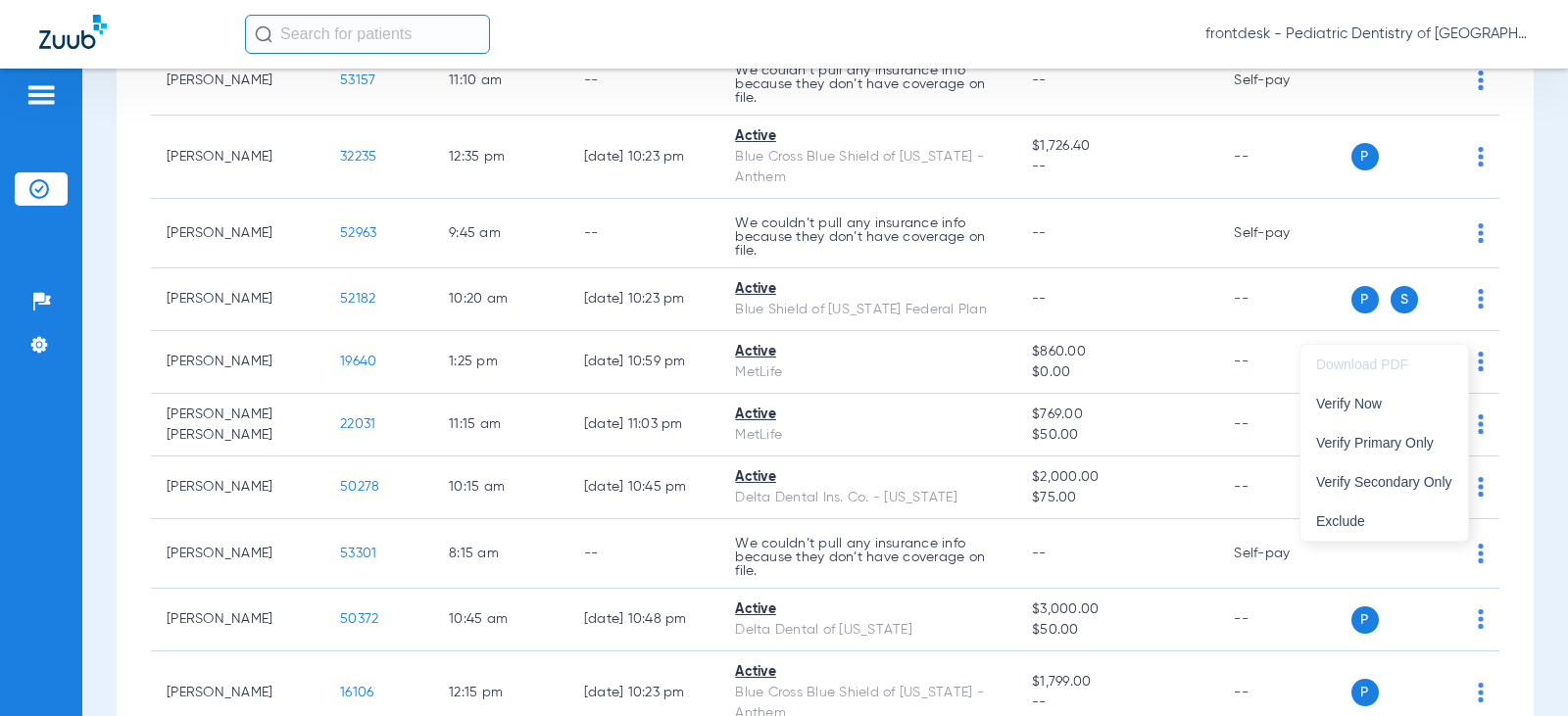
click at [329, 325] on div at bounding box center [784, 358] width 1568 height 716
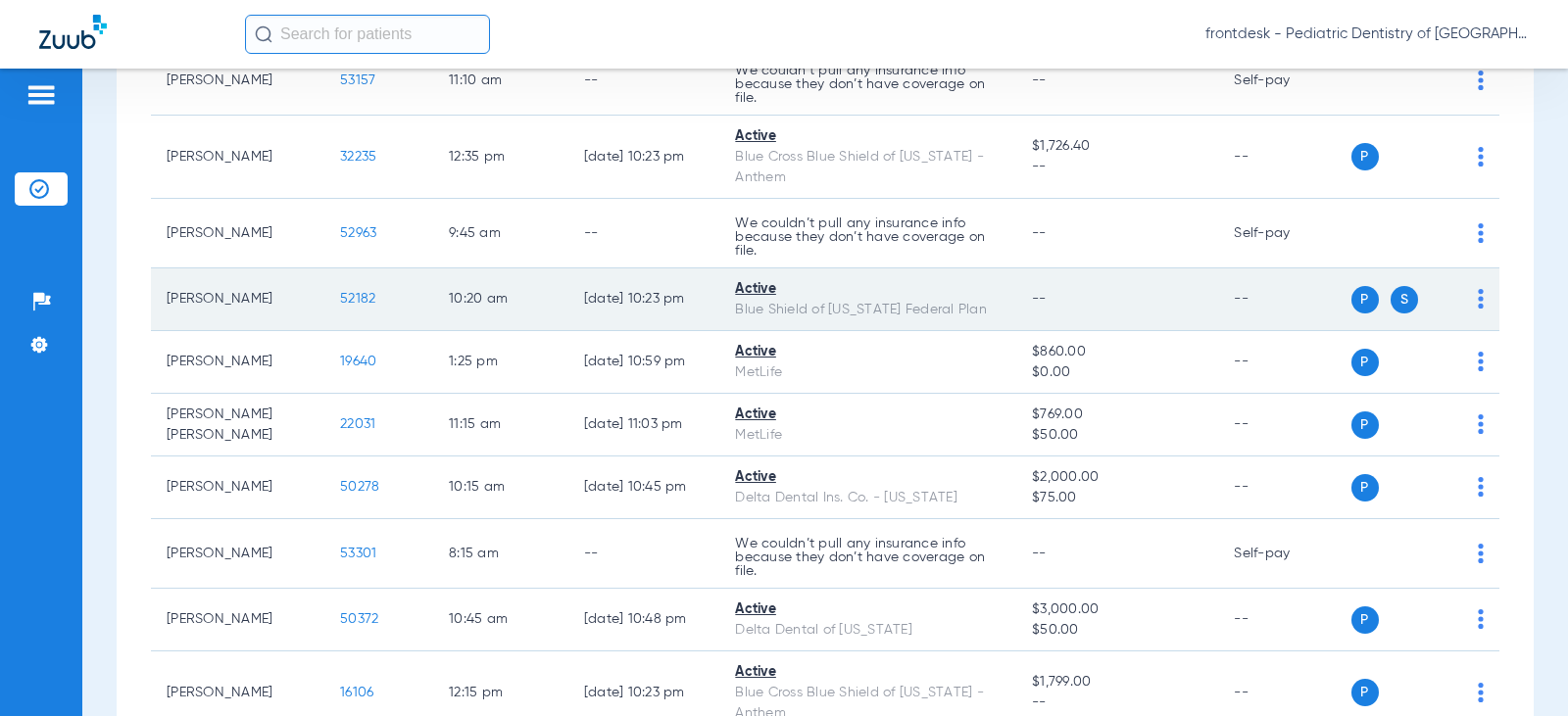
click at [340, 305] on span "52182" at bounding box center [358, 298] width 36 height 14
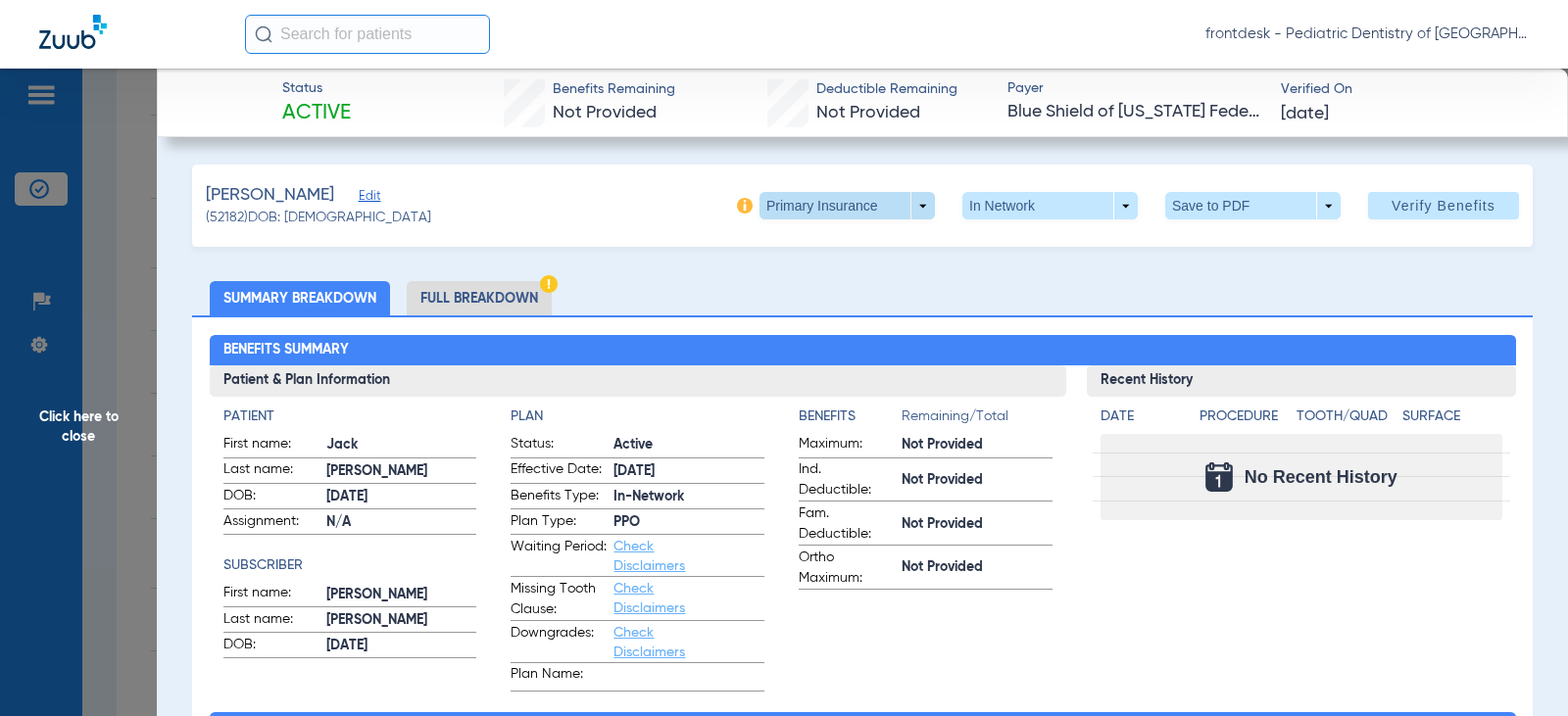
click at [914, 202] on span at bounding box center [847, 206] width 176 height 28
click at [804, 283] on span "Secondary Insurance" at bounding box center [826, 285] width 129 height 14
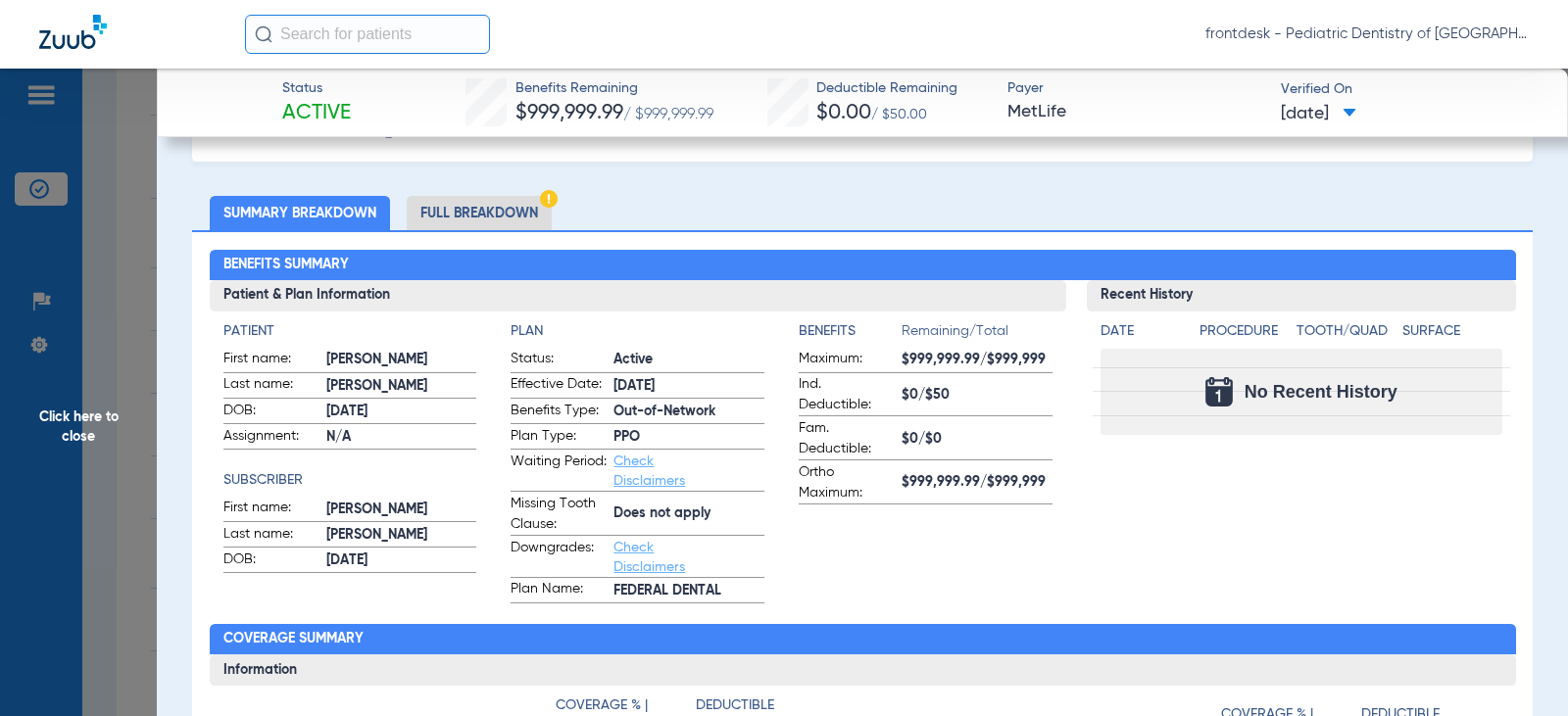
scroll to position [0, 0]
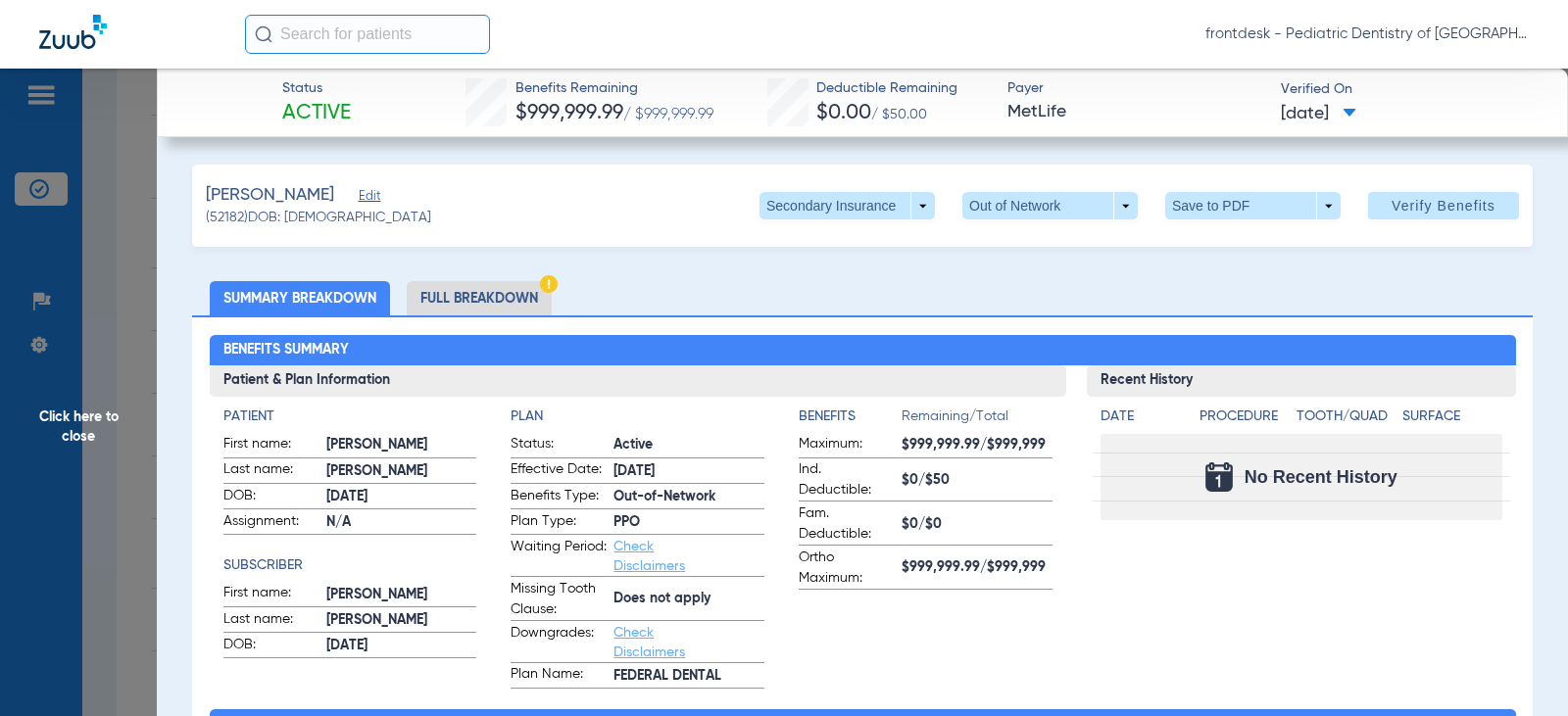
click at [506, 293] on li "Full Breakdown" at bounding box center [479, 298] width 145 height 35
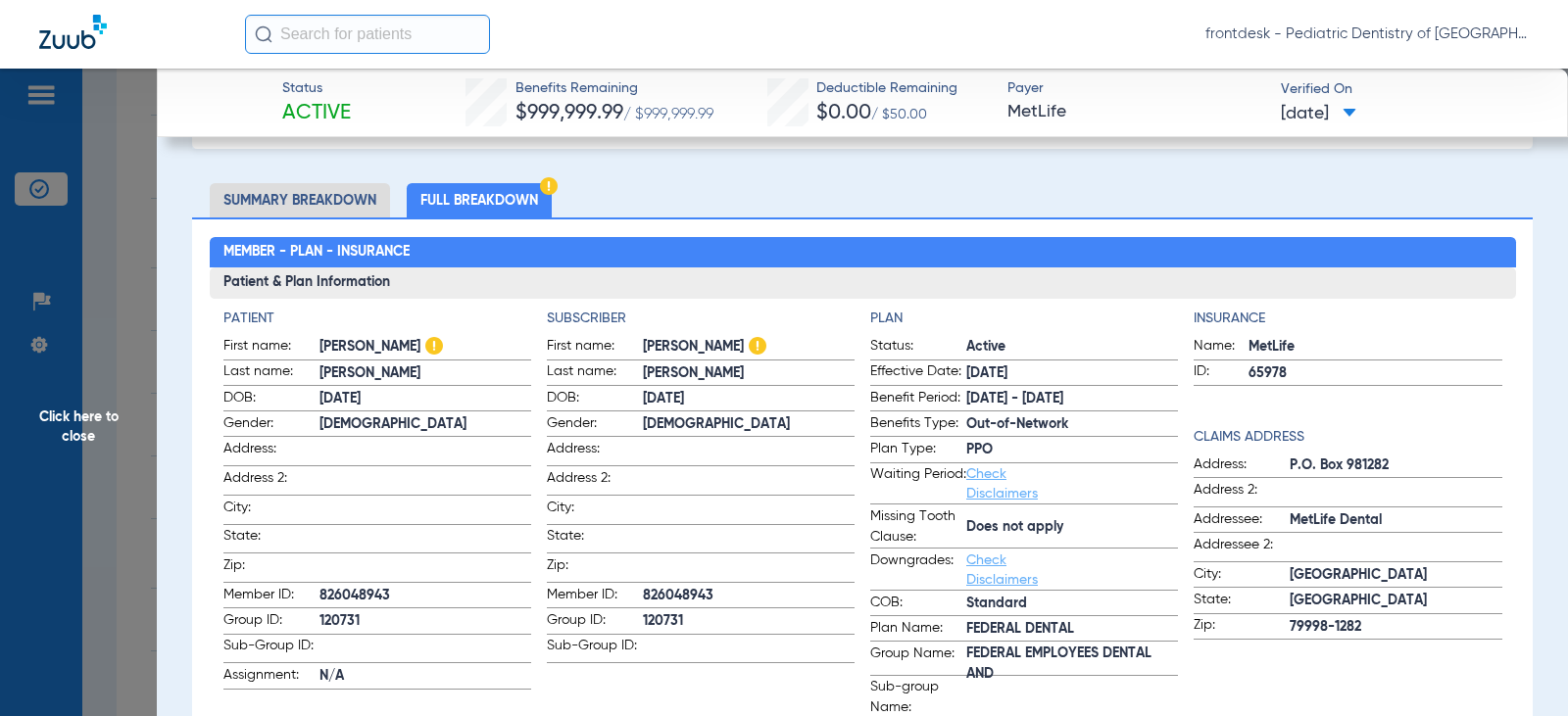
scroll to position [196, 0]
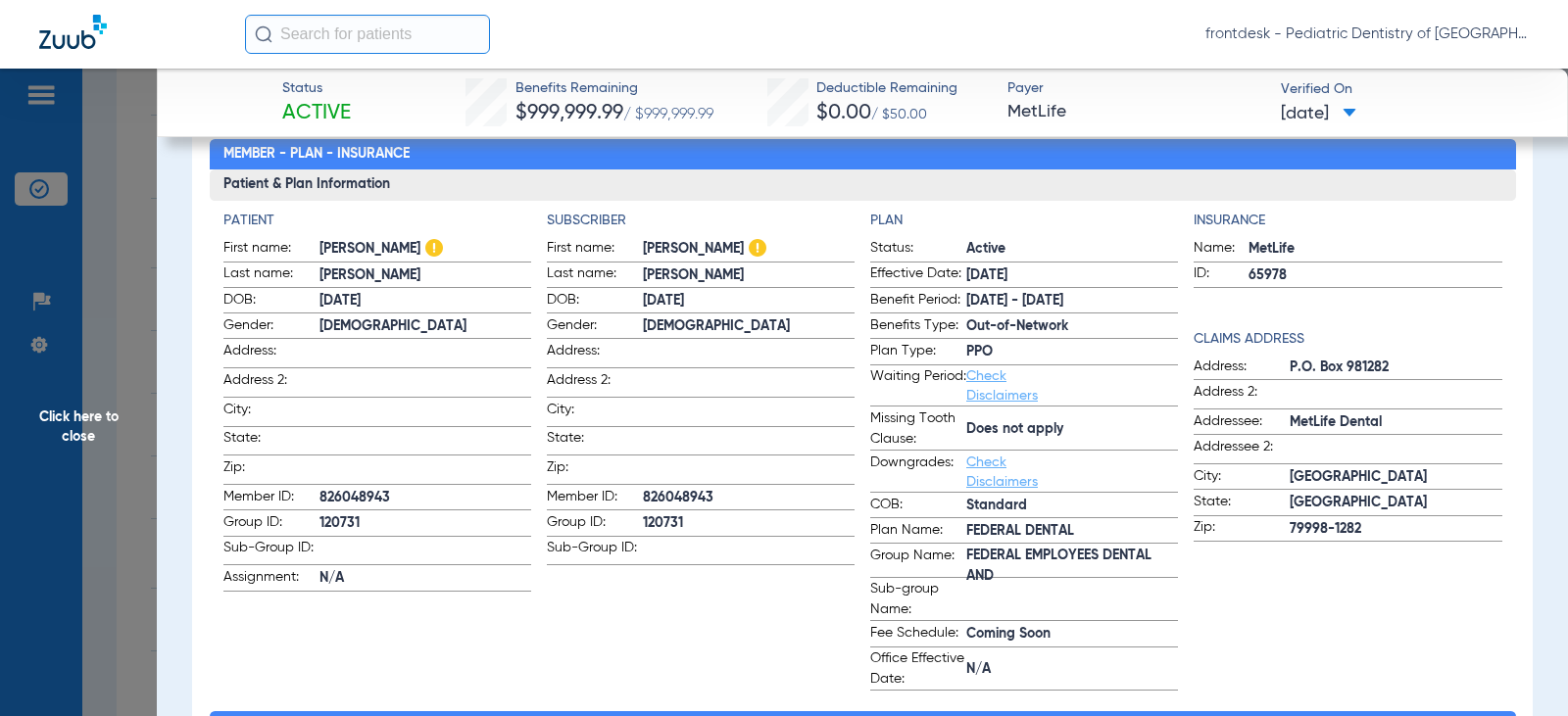
click at [144, 278] on span "Click here to close" at bounding box center [78, 426] width 157 height 716
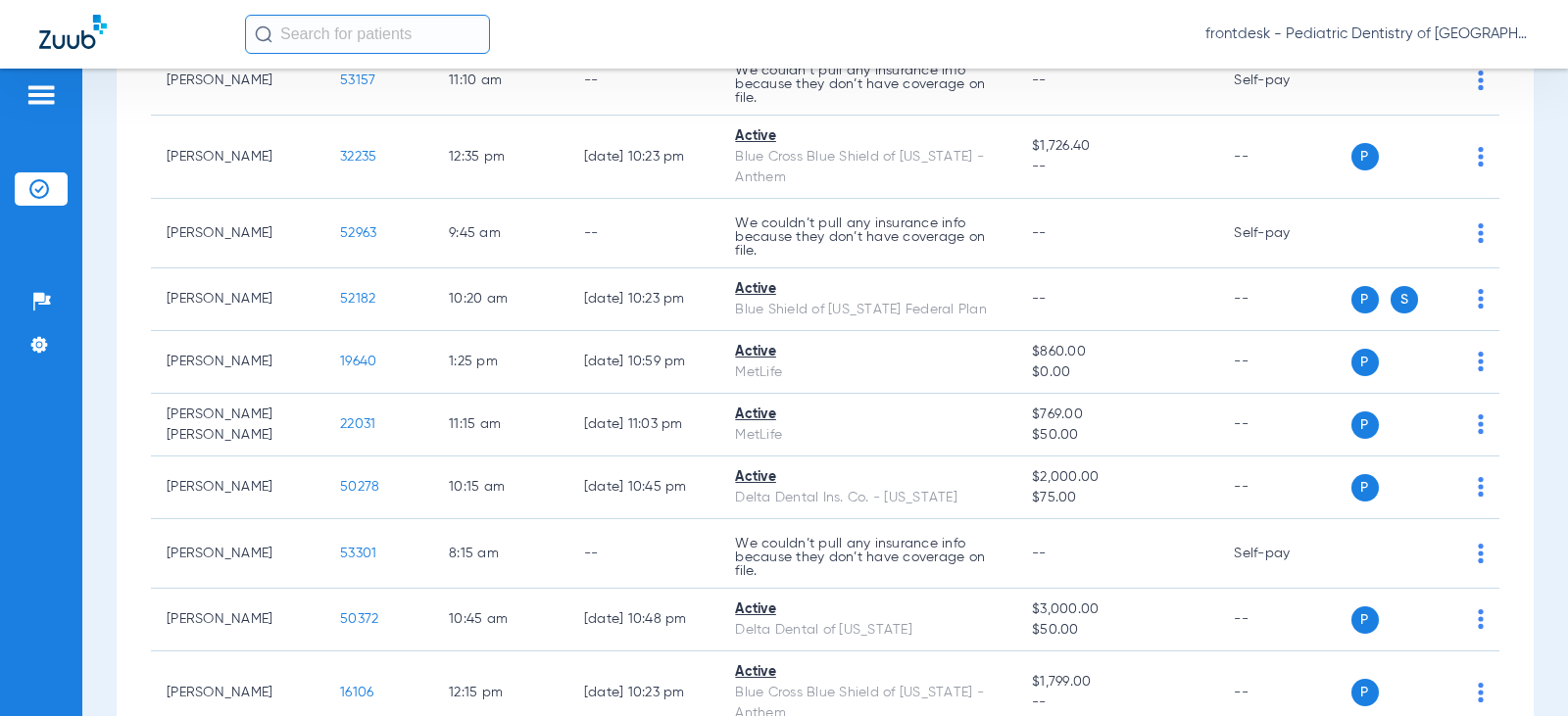
click at [110, 288] on div "Schedule Insurance Verification History Last Appt. Sync Time: [DATE] - 09:45 AM…" at bounding box center [825, 392] width 1486 height 648
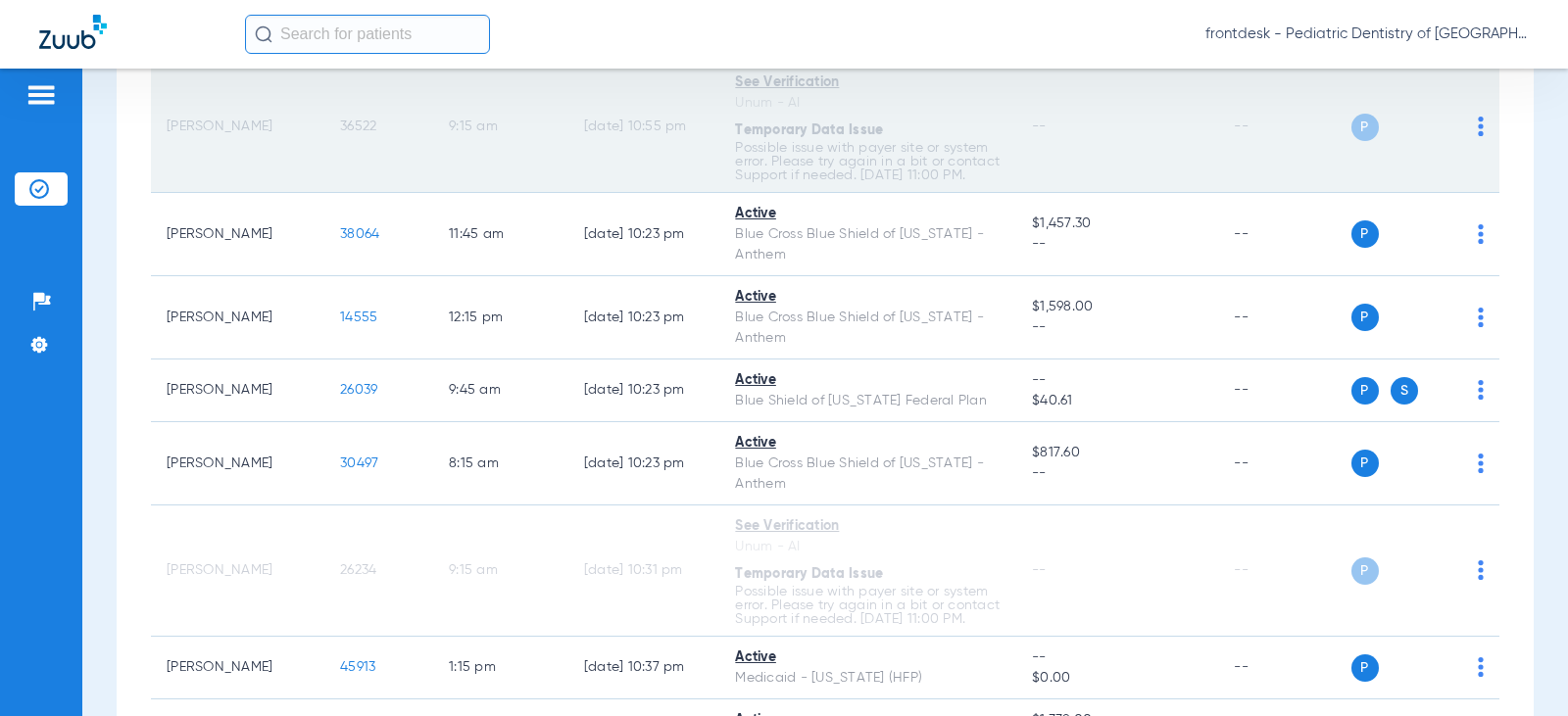
scroll to position [1196, 0]
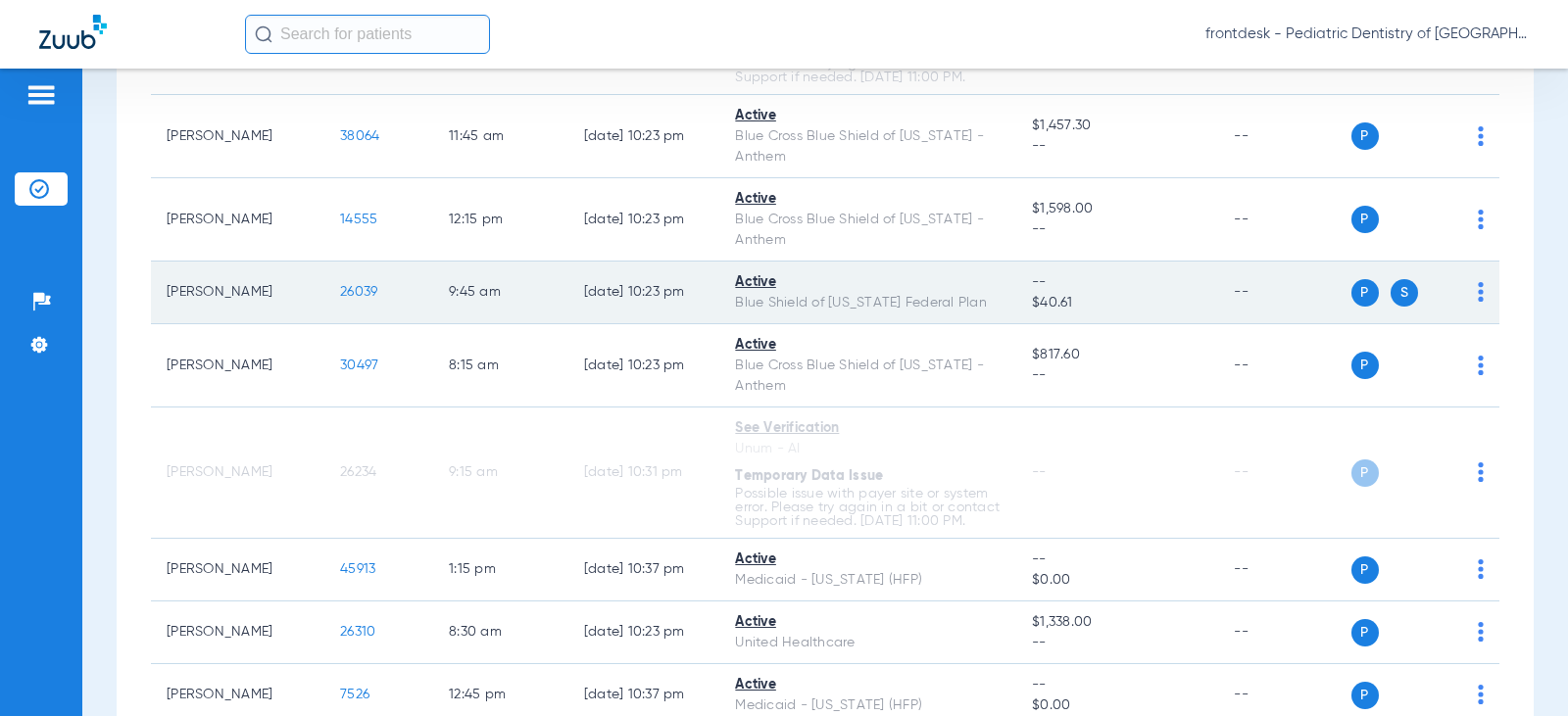
click at [352, 298] on span "26039" at bounding box center [359, 293] width 38 height 14
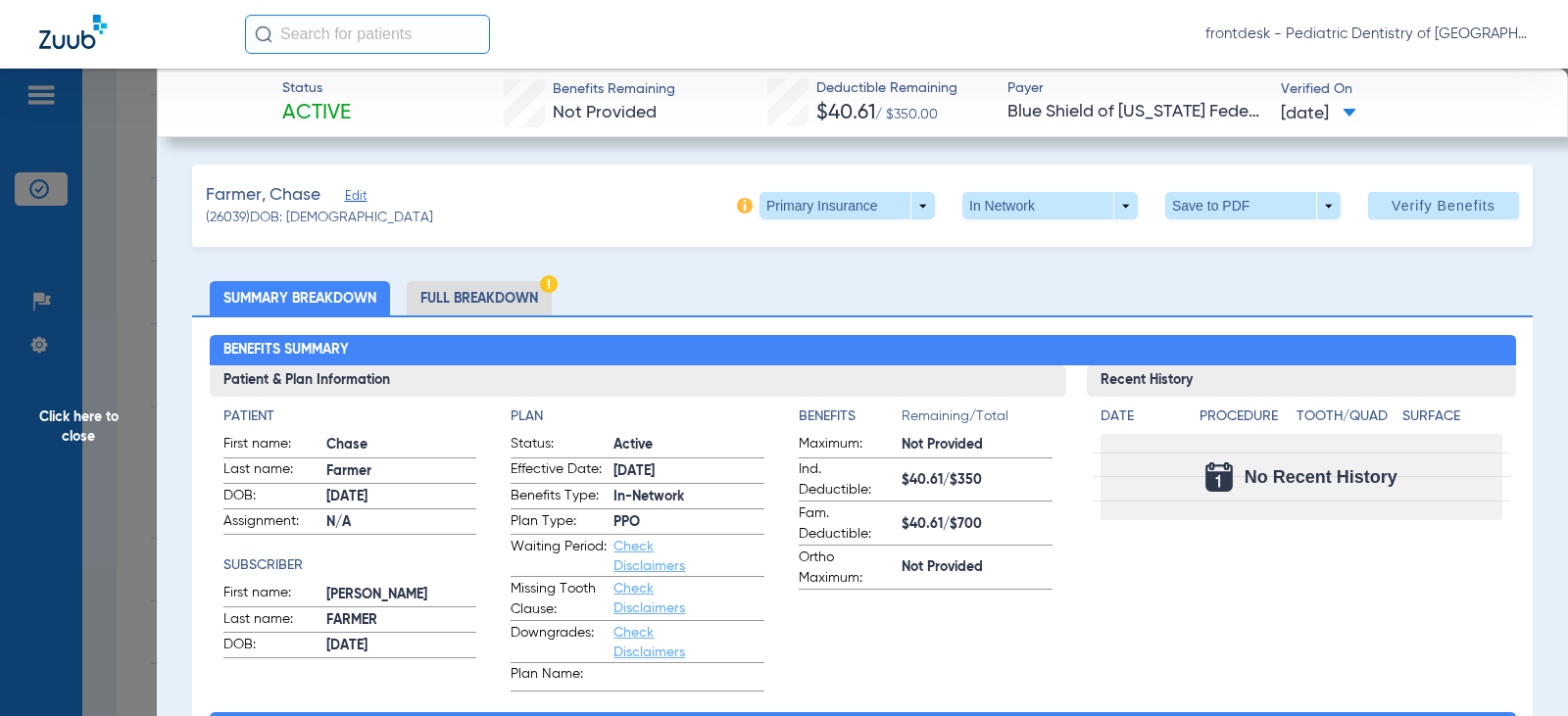
click at [502, 298] on li "Full Breakdown" at bounding box center [479, 298] width 145 height 35
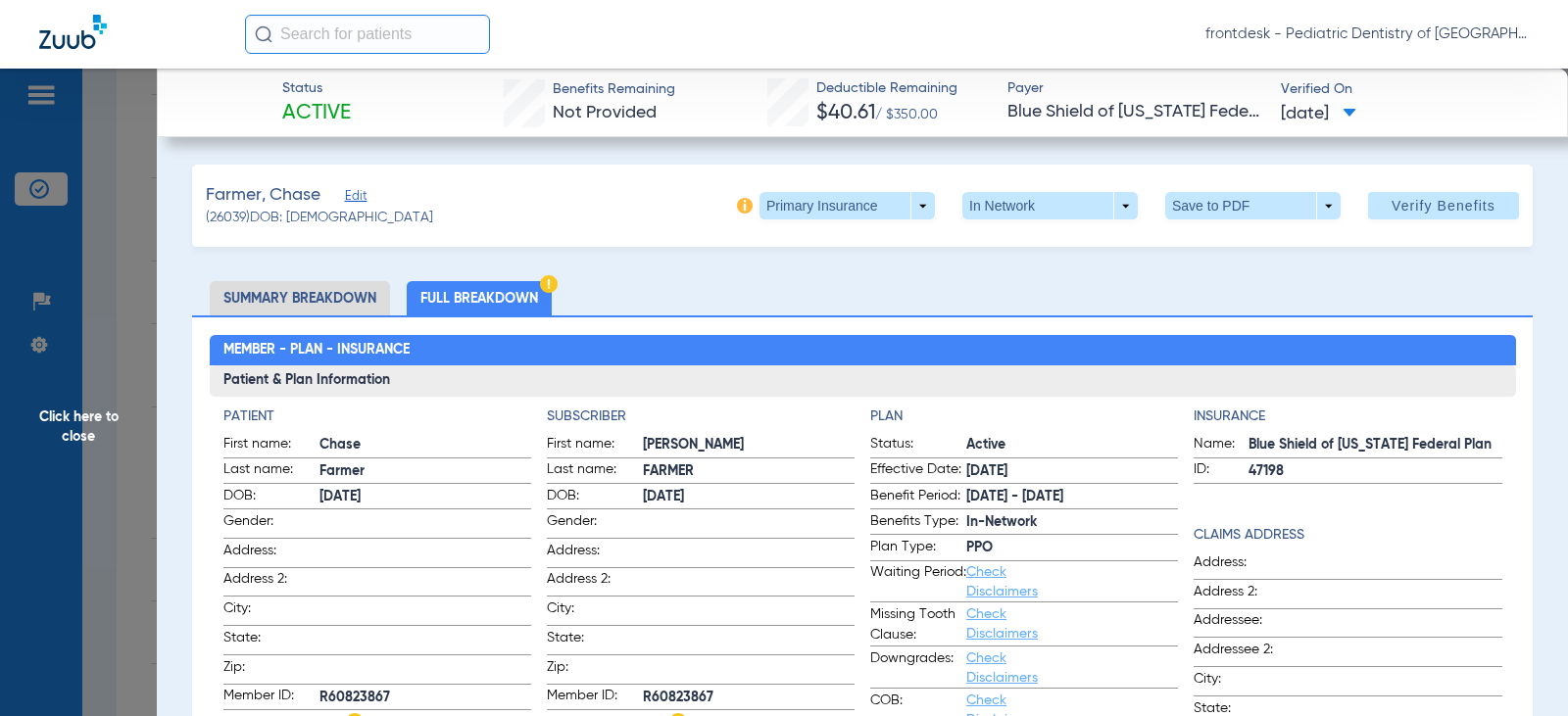
click at [910, 205] on span at bounding box center [847, 206] width 176 height 28
click at [830, 280] on span "Secondary Insurance" at bounding box center [826, 285] width 129 height 14
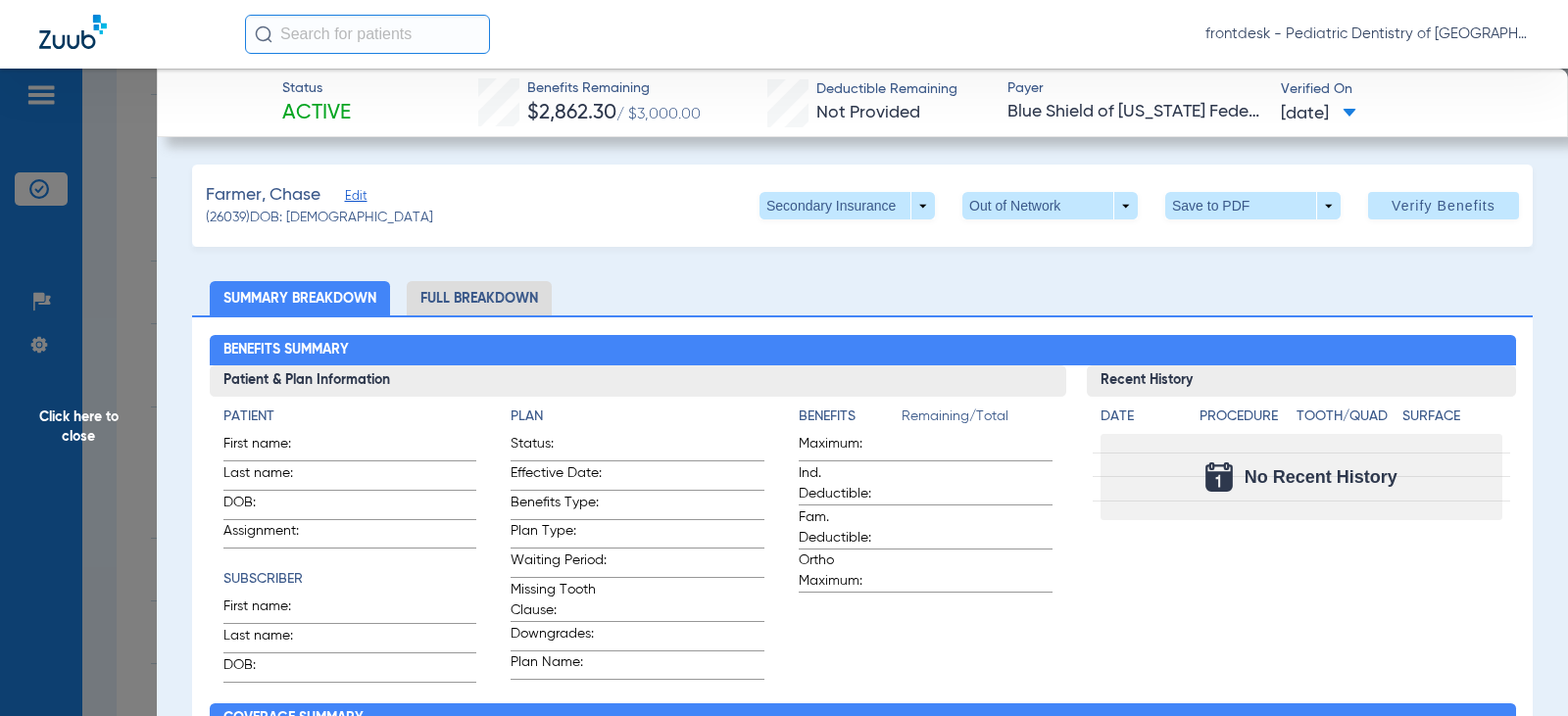
click at [458, 300] on li "Full Breakdown" at bounding box center [479, 298] width 145 height 35
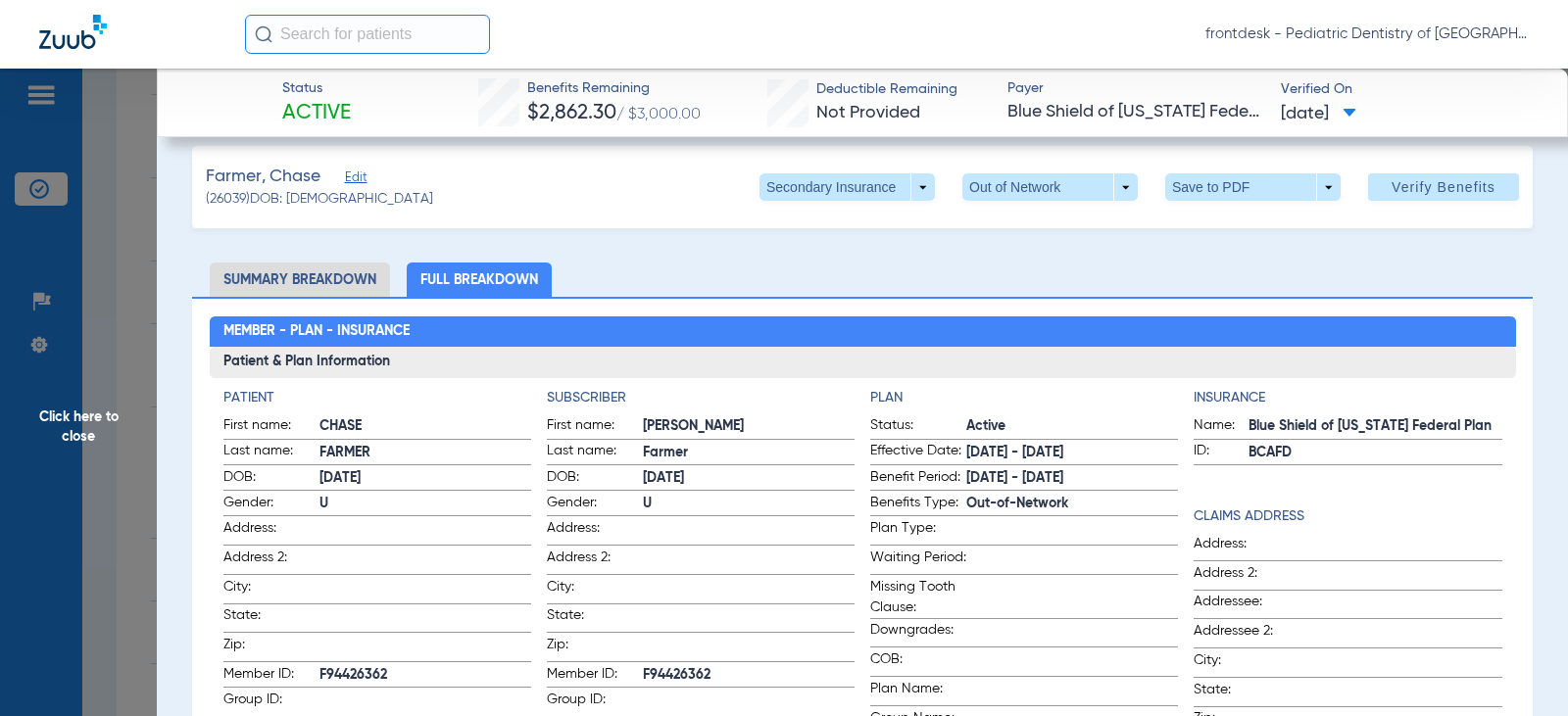
scroll to position [0, 0]
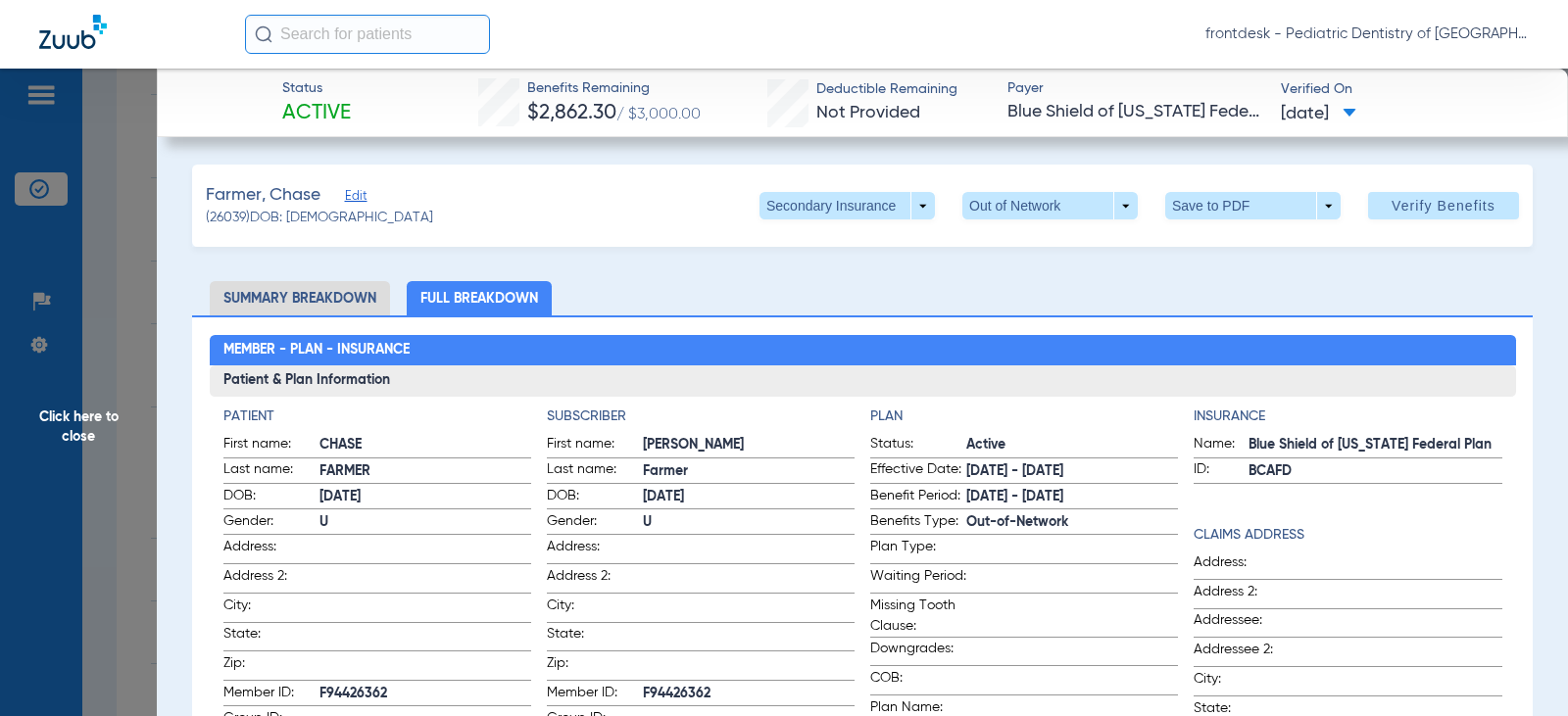
click at [125, 244] on span "Click here to close" at bounding box center [78, 426] width 157 height 716
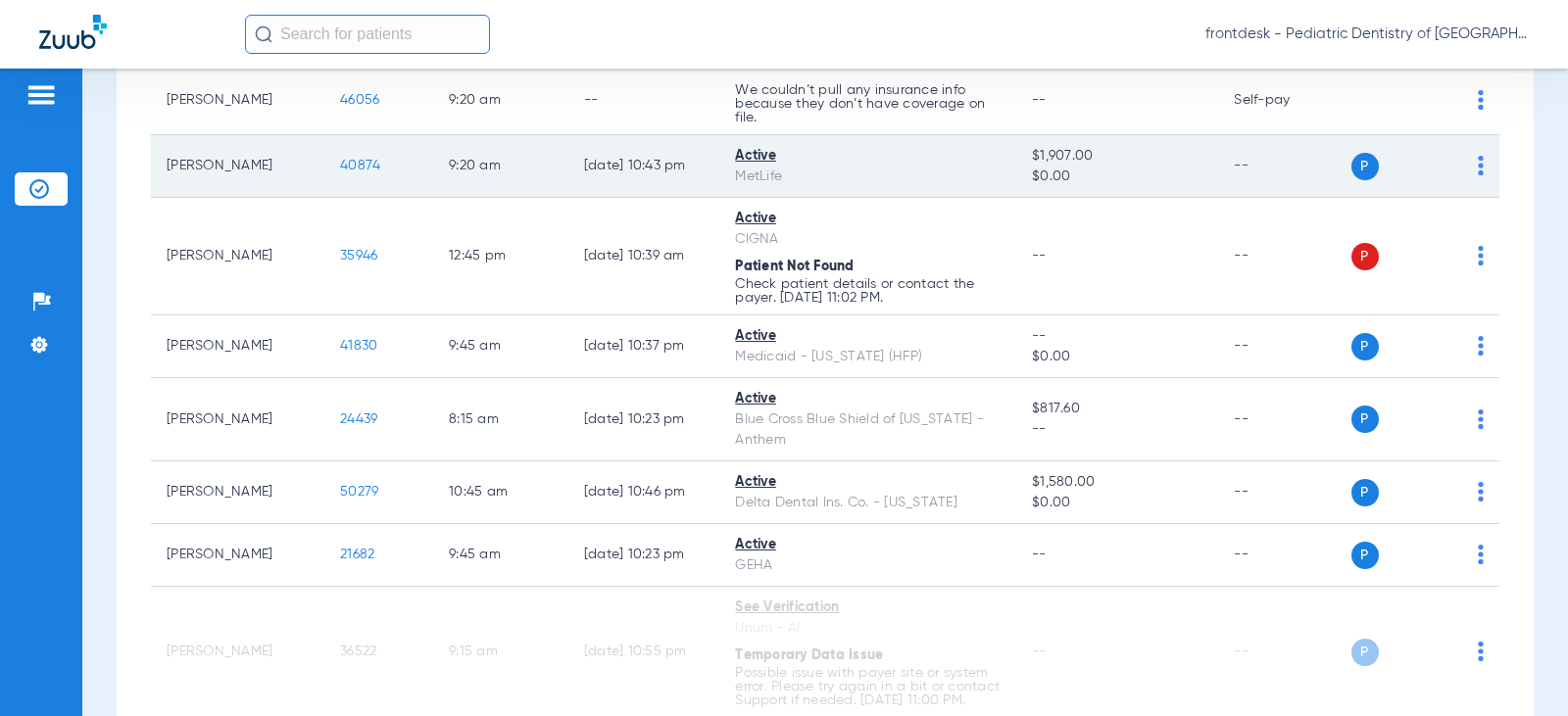
scroll to position [511, 0]
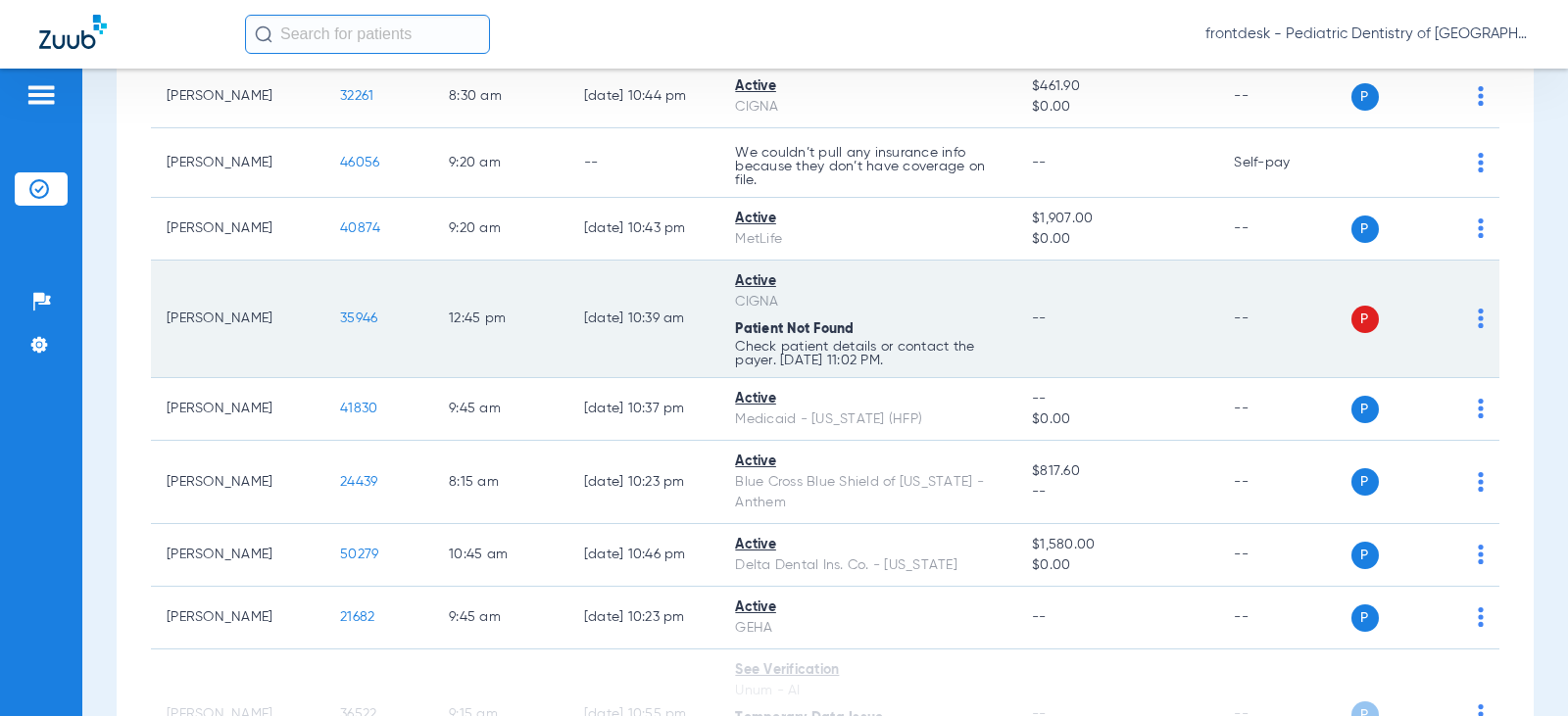
click at [1478, 319] on img at bounding box center [1481, 318] width 6 height 20
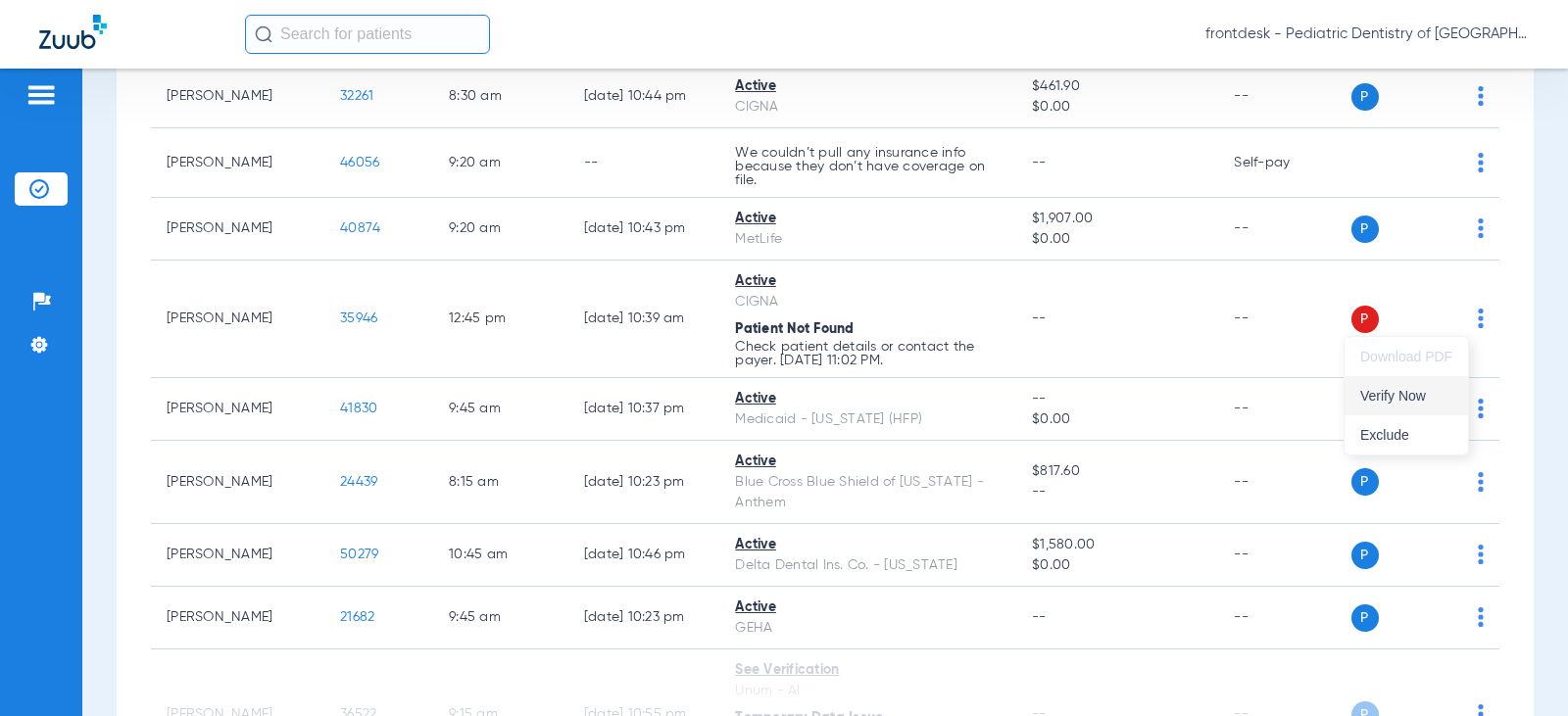
click at [1375, 404] on button "Verify Now" at bounding box center [1406, 396] width 123 height 40
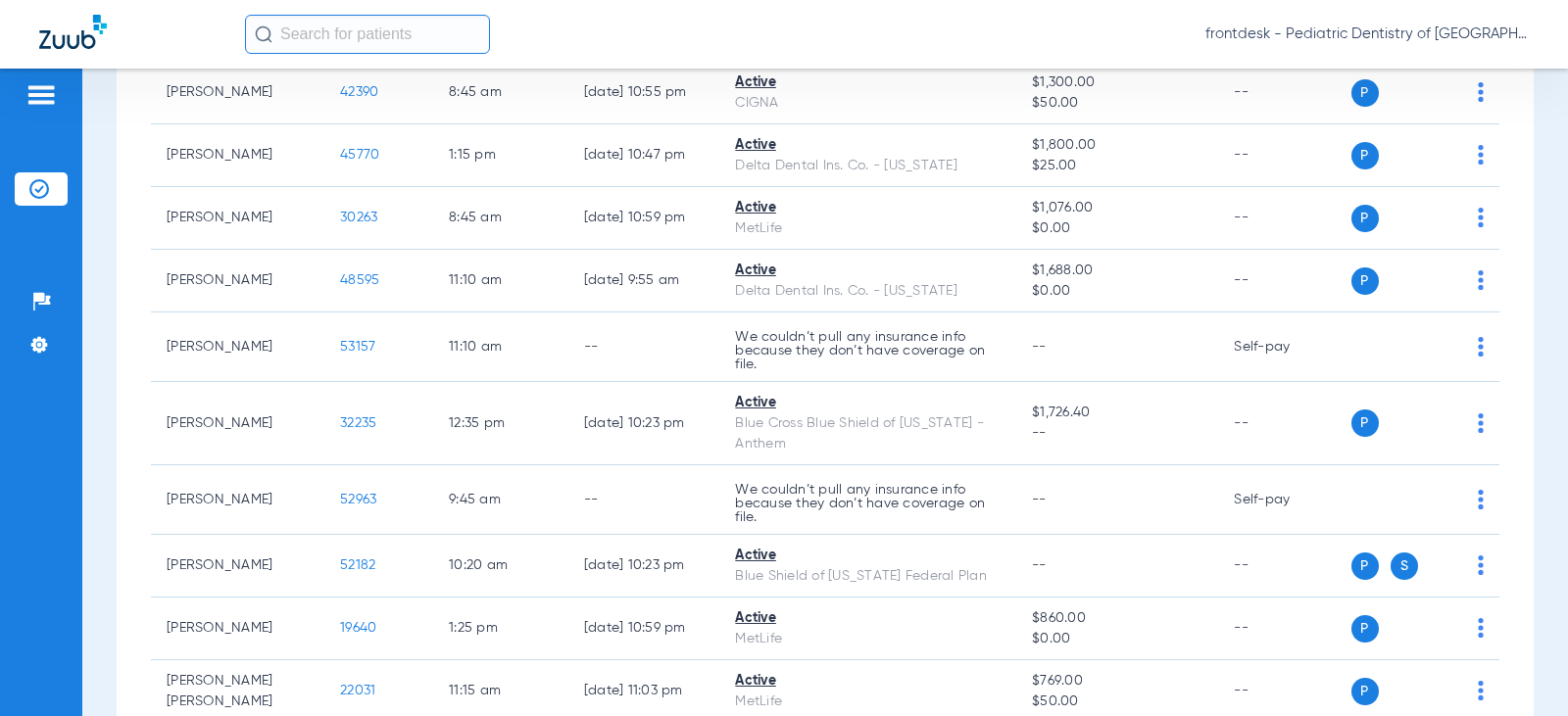
scroll to position [1980, 0]
